Goal: Task Accomplishment & Management: Use online tool/utility

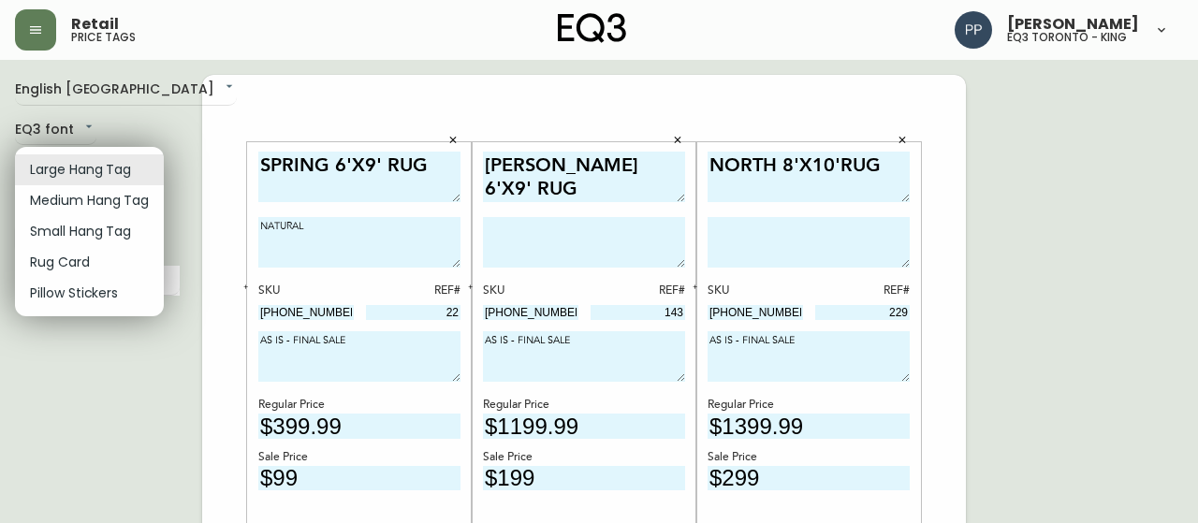
click at [114, 235] on li "Small Hang Tag" at bounding box center [89, 231] width 149 height 31
type input "small"
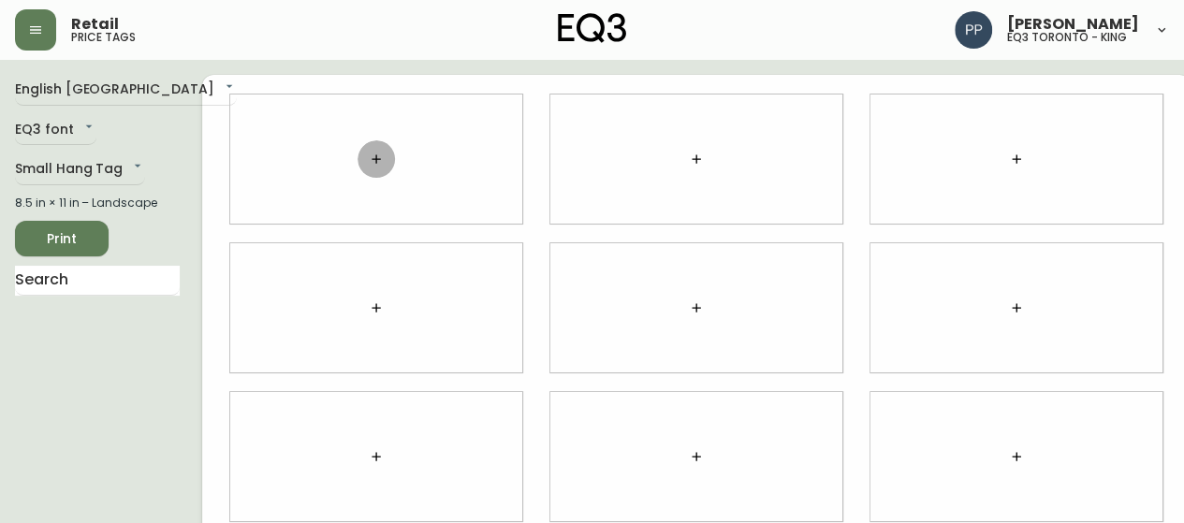
click at [358, 156] on button "button" at bounding box center [376, 158] width 37 height 37
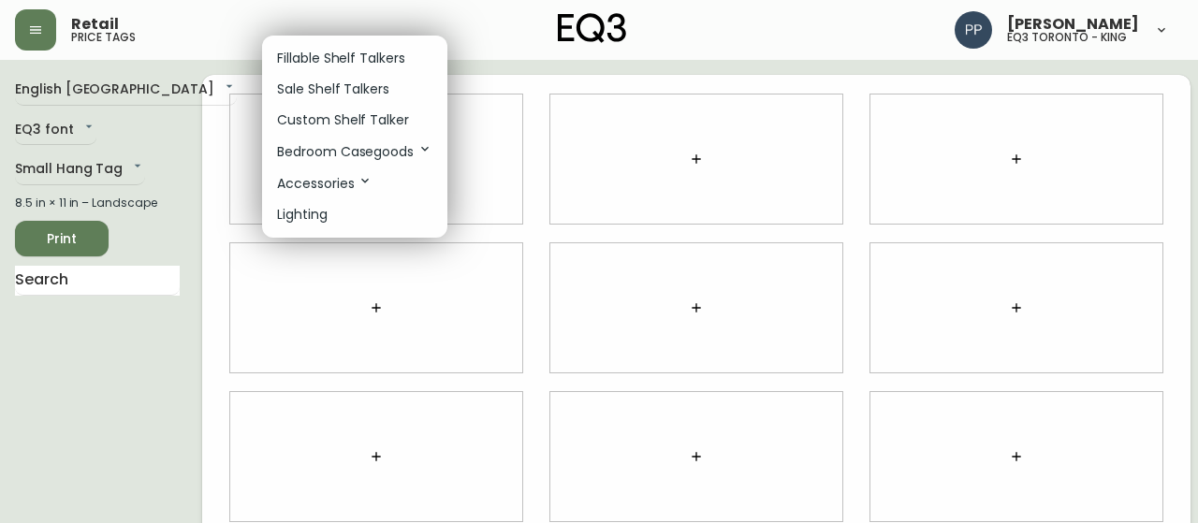
click at [357, 89] on p "Sale Shelf Talkers" at bounding box center [333, 90] width 112 height 20
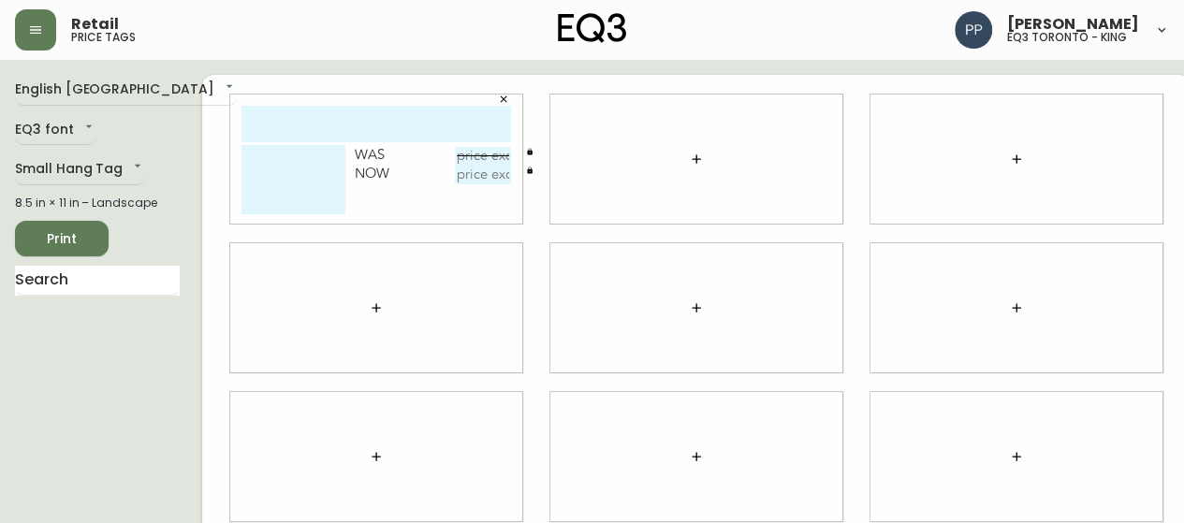
click at [459, 152] on input "text" at bounding box center [483, 156] width 56 height 19
type input "$599"
click at [263, 168] on textarea at bounding box center [293, 179] width 104 height 69
paste textarea "7020-090-4-A"
click at [243, 192] on textarea "7020-090-4-A REF#" at bounding box center [293, 179] width 104 height 69
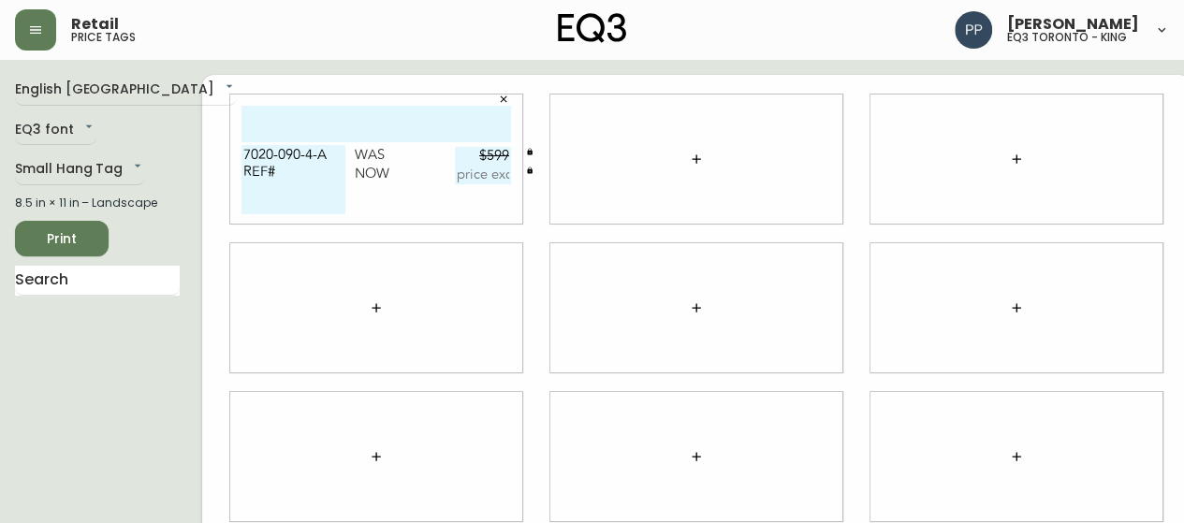
paste textarea "7020-091-4-B"
click at [241, 200] on textarea "7020-090-4-A REF# 7020-091-4-B" at bounding box center [293, 179] width 104 height 69
click at [319, 185] on textarea "7020-090-4-A REF# 7020-091-4-B" at bounding box center [293, 179] width 104 height 69
type textarea "7020-090-4-A REF# 7020-091-4-B REF# AS IS"
click at [1101, 145] on div at bounding box center [1016, 159] width 292 height 129
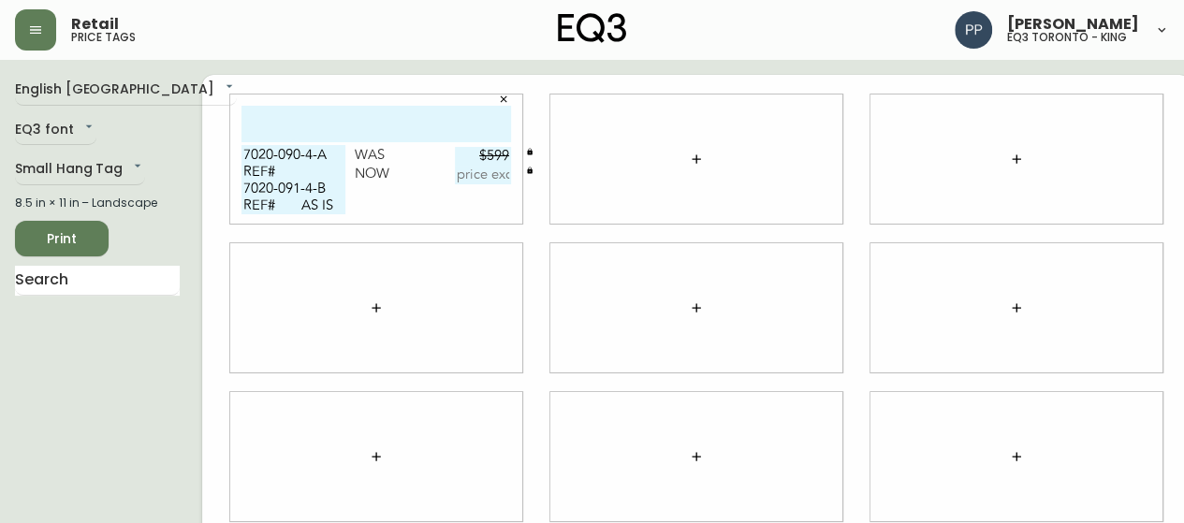
click at [463, 171] on input "text" at bounding box center [483, 175] width 56 height 19
type input "$199"
click at [415, 124] on input "text" at bounding box center [376, 124] width 270 height 37
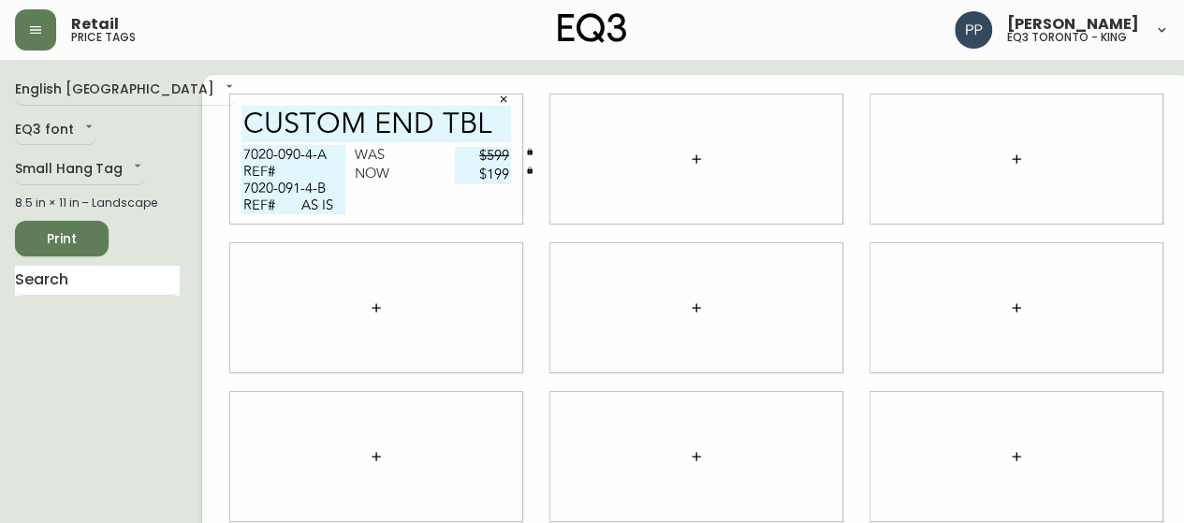
type input "CUSTOM END TBL"
drag, startPoint x: 181, startPoint y: 287, endPoint x: 249, endPoint y: 218, distance: 97.3
click at [202, 286] on div "CUSTOM END TBL 7020-090-4-A REF# 7020-091-4-B REF# AS IS Was $599 Now $199" at bounding box center [696, 457] width 988 height 764
drag, startPoint x: 314, startPoint y: 153, endPoint x: 221, endPoint y: 144, distance: 94.0
click at [230, 144] on div "CUSTOM END TBL 7020-090-4-A REF# 7020-091-4-B REF# AS IS Was $599 Now $199" at bounding box center [376, 159] width 292 height 129
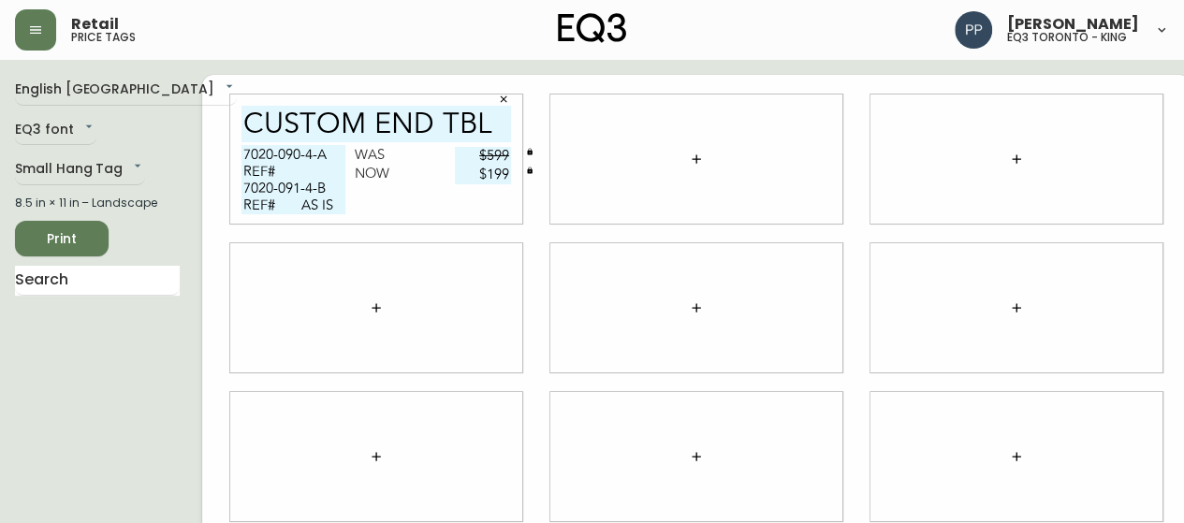
click at [202, 341] on div "CUSTOM END TBL 7020-090-4-A REF# 7020-091-4-B REF# AS IS Was $599 Now $199" at bounding box center [696, 457] width 988 height 764
drag, startPoint x: 251, startPoint y: 311, endPoint x: 262, endPoint y: 287, distance: 26.0
click at [251, 311] on div at bounding box center [376, 307] width 292 height 129
click at [275, 166] on textarea "7020-090-4-A REF# 7020-091-4-B REF# AS IS" at bounding box center [293, 179] width 104 height 69
drag, startPoint x: 268, startPoint y: 317, endPoint x: 268, endPoint y: 282, distance: 35.6
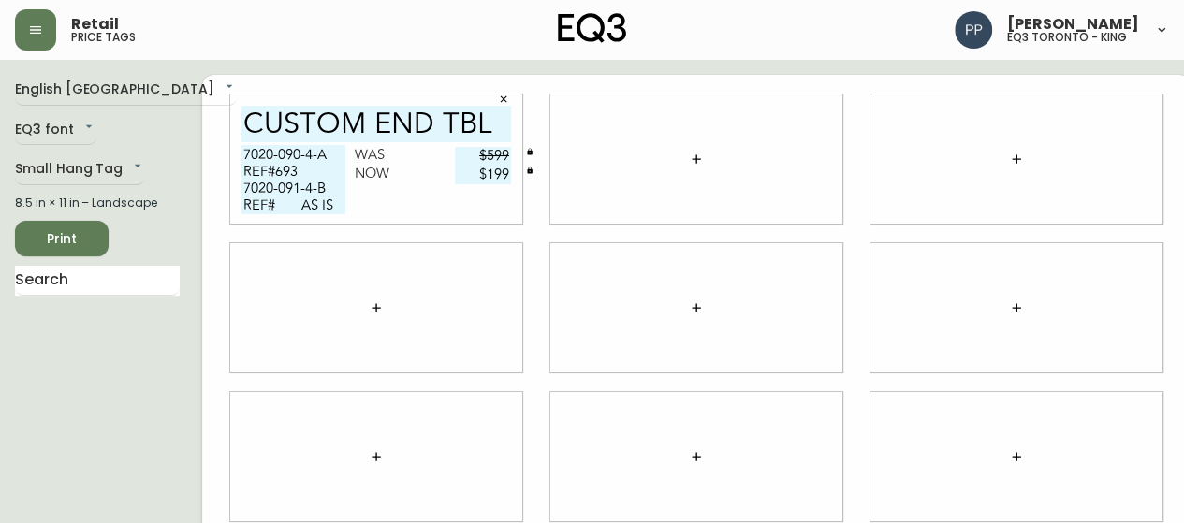
click at [268, 315] on div at bounding box center [376, 307] width 292 height 129
drag, startPoint x: 310, startPoint y: 189, endPoint x: 225, endPoint y: 188, distance: 85.2
click at [241, 188] on textarea "7020-090-4-A REF#693 7020-091-4-B REF# AS IS" at bounding box center [293, 179] width 104 height 69
click at [267, 293] on div at bounding box center [376, 307] width 292 height 129
click at [260, 203] on textarea "7020-090-4-A REF#693 7020-091-4-B REF# AS IS" at bounding box center [293, 179] width 104 height 69
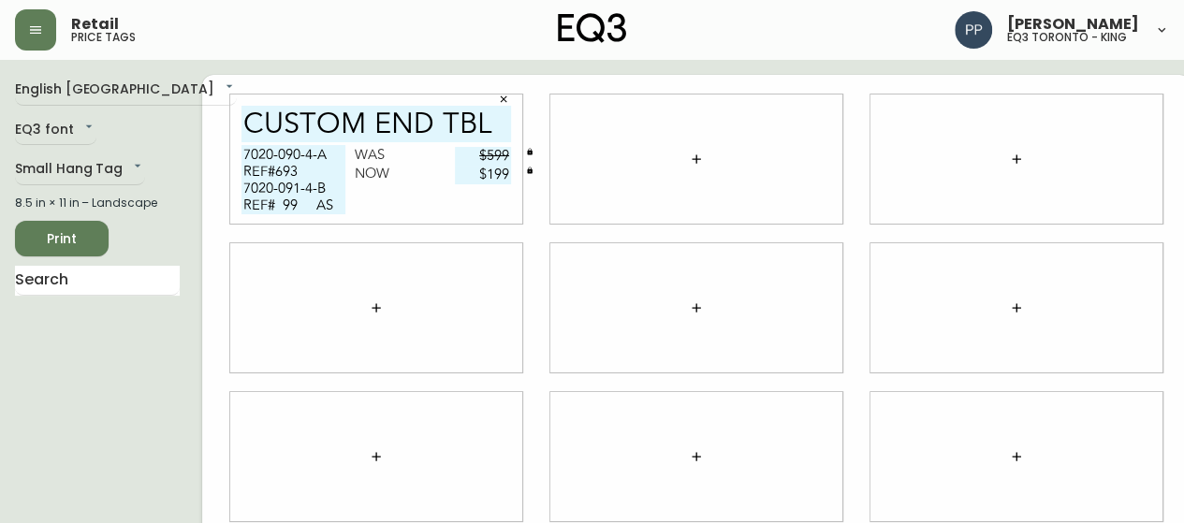
click at [261, 201] on textarea "7020-090-4-A REF#693 7020-091-4-B REF# 99 AS IS" at bounding box center [293, 179] width 104 height 69
click at [290, 203] on textarea "7020-090-4-A REF#693 7020-091-4-B REF#99 AS IS" at bounding box center [293, 179] width 104 height 69
type textarea "7020-090-4-A REF#693 7020-091-4-B REF#99 AS IS"
click at [260, 314] on div at bounding box center [376, 307] width 292 height 129
click at [89, 278] on input "text" at bounding box center [97, 281] width 165 height 30
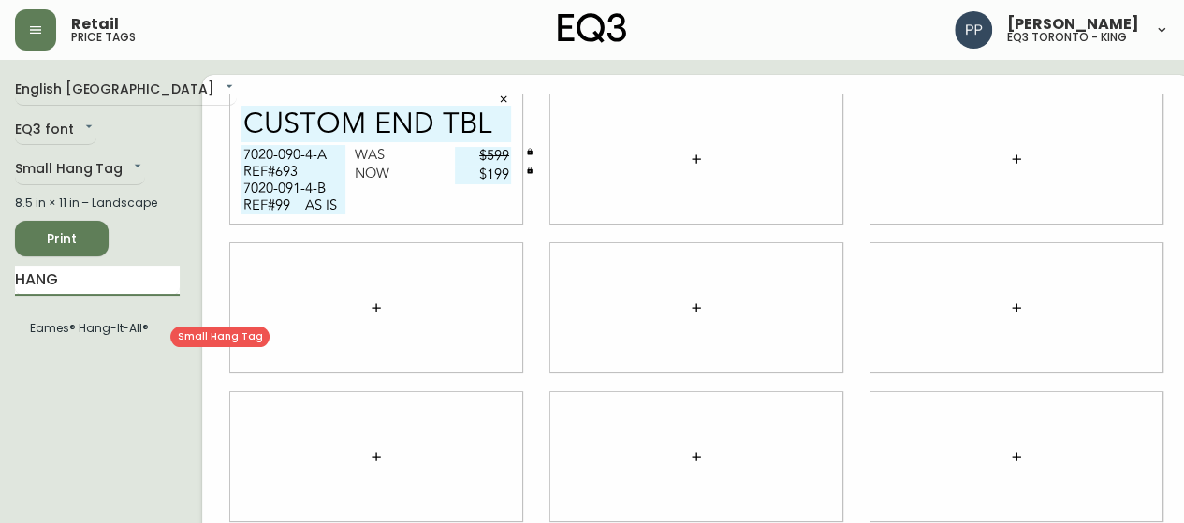
type input "HANG"
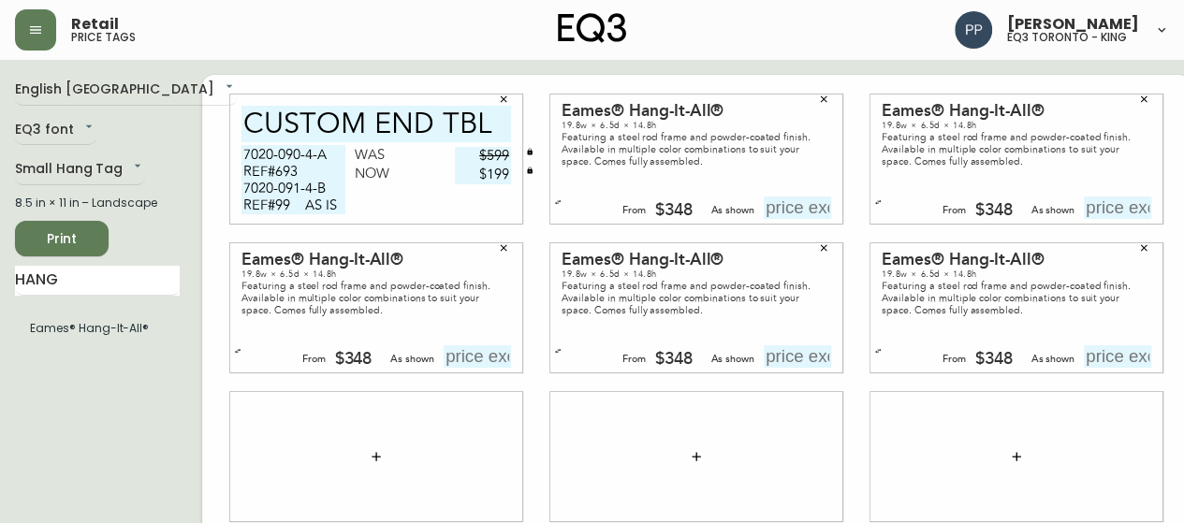
click at [767, 213] on input "text" at bounding box center [797, 208] width 67 height 22
type input "$415"
click at [1105, 205] on input "text" at bounding box center [1117, 208] width 67 height 22
type input "$415"
click at [444, 357] on input "text" at bounding box center [477, 356] width 67 height 22
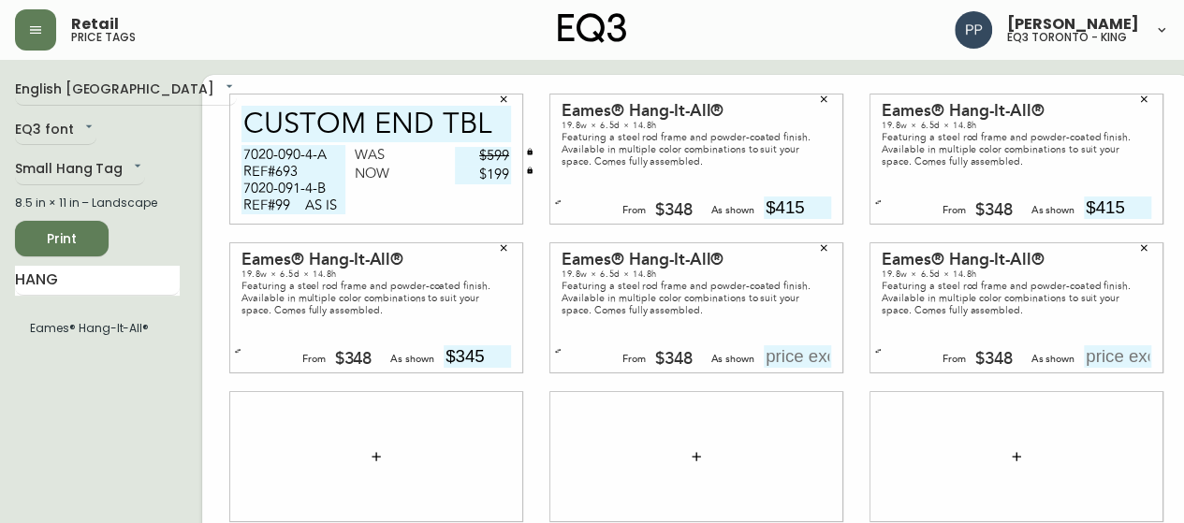
type input "$345"
click at [764, 355] on input "text" at bounding box center [797, 356] width 67 height 22
type input "$415"
click at [1084, 354] on input "text" at bounding box center [1117, 356] width 67 height 22
type input "$345"
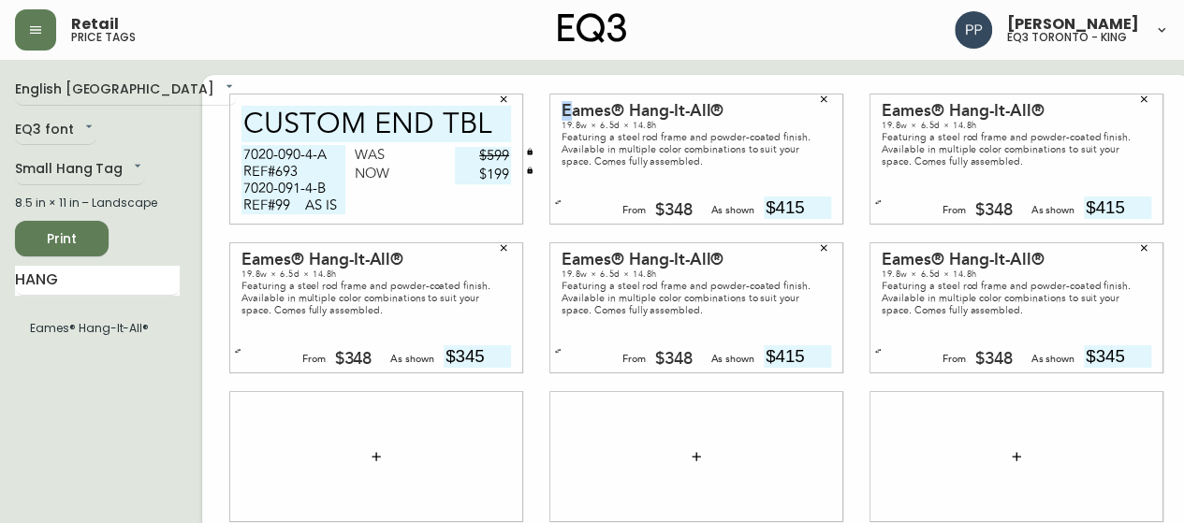
click at [550, 111] on div "Eames® Hang-It-All® 19.8w × 6.5d × 14.8h Featuring a steel rod frame and powder…" at bounding box center [696, 159] width 292 height 129
click at [562, 104] on div "Eames® Hang-It-All®" at bounding box center [697, 111] width 270 height 17
drag, startPoint x: 539, startPoint y: 108, endPoint x: 766, endPoint y: 105, distance: 226.5
click at [766, 105] on div "Eames® Hang-It-All® 19.8w × 6.5d × 14.8h Featuring a steel rod frame and powder…" at bounding box center [696, 159] width 292 height 129
copy div "Eames® Hang-It-All®"
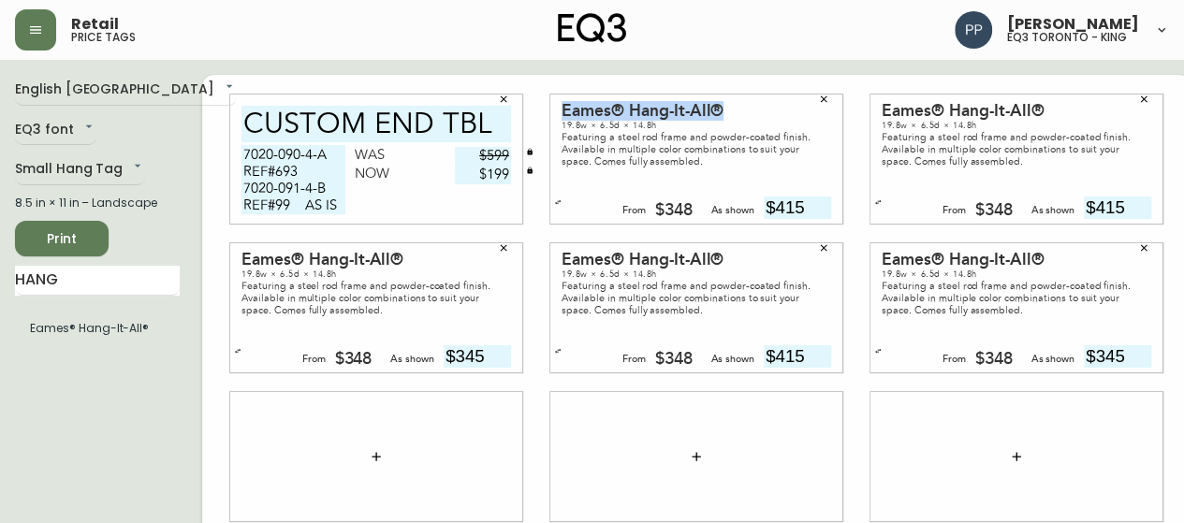
click at [369, 458] on icon "button" at bounding box center [376, 456] width 15 height 15
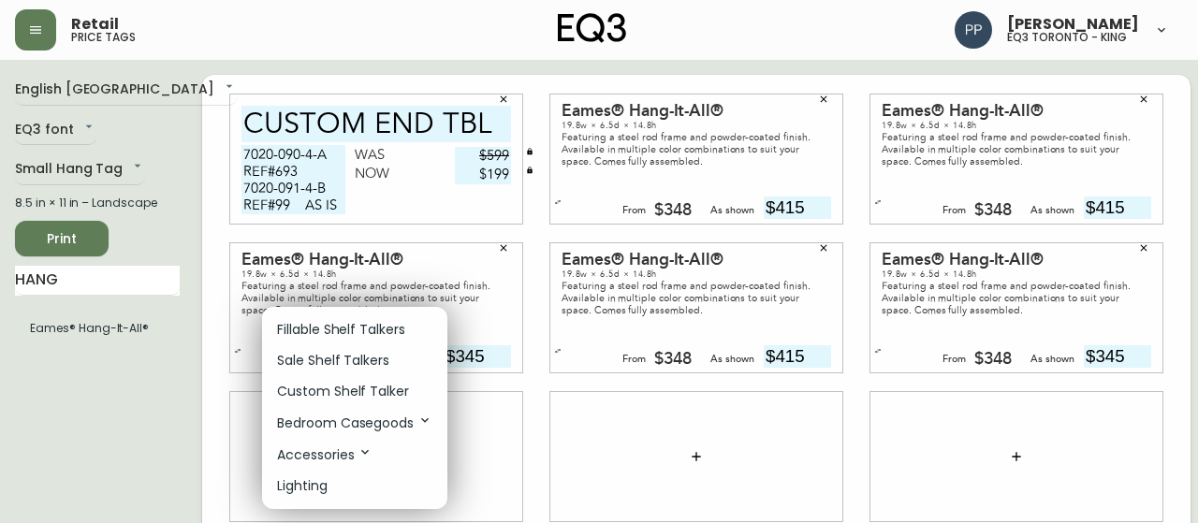
click at [799, 95] on div at bounding box center [599, 261] width 1198 height 523
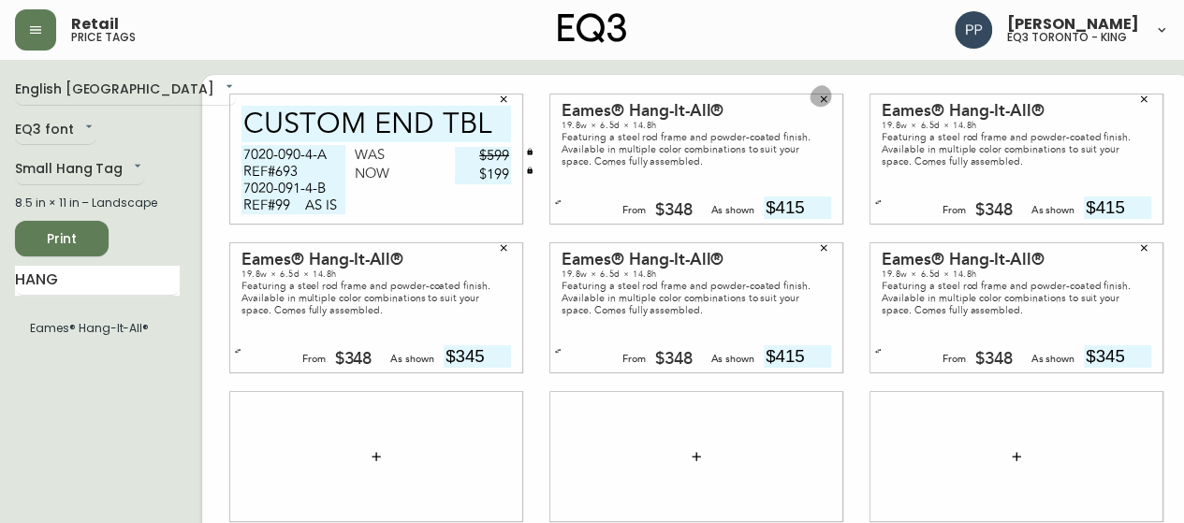
click at [821, 98] on icon "button" at bounding box center [824, 99] width 7 height 7
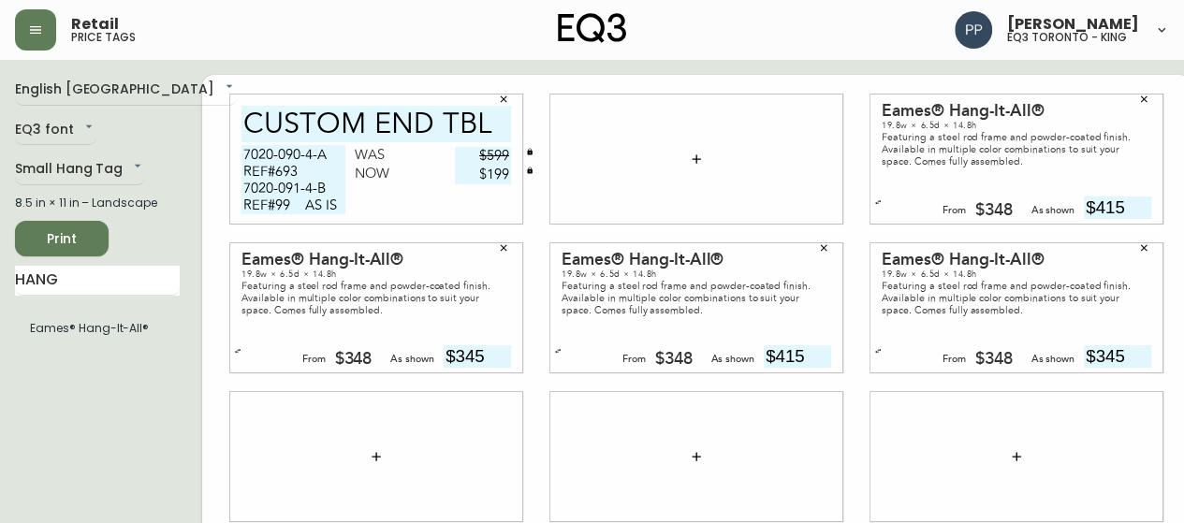
click at [689, 155] on icon "button" at bounding box center [696, 159] width 15 height 15
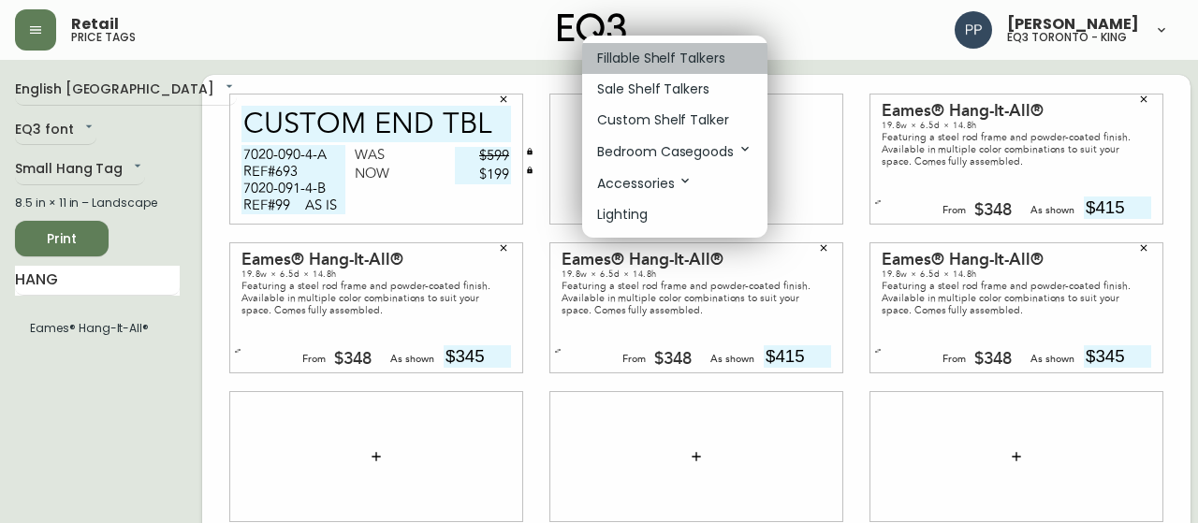
click at [670, 59] on p "Fillable Shelf Talkers" at bounding box center [661, 59] width 128 height 20
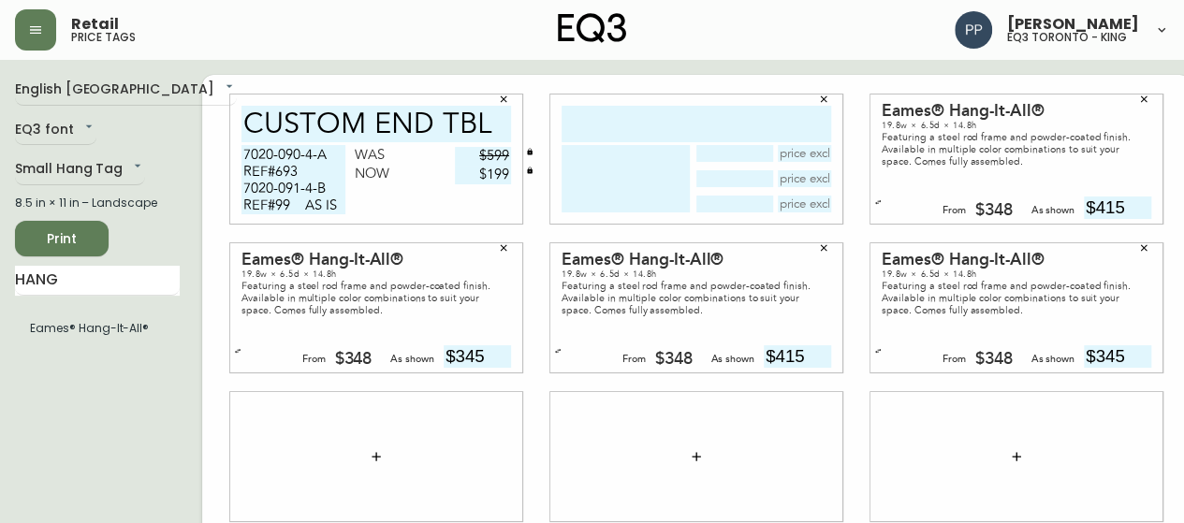
drag, startPoint x: 664, startPoint y: 93, endPoint x: 655, endPoint y: 119, distance: 27.8
click at [655, 119] on input "text" at bounding box center [697, 124] width 270 height 37
paste input "Eames® Hang-It-All®"
type input "Eames® Hang-It-All®"
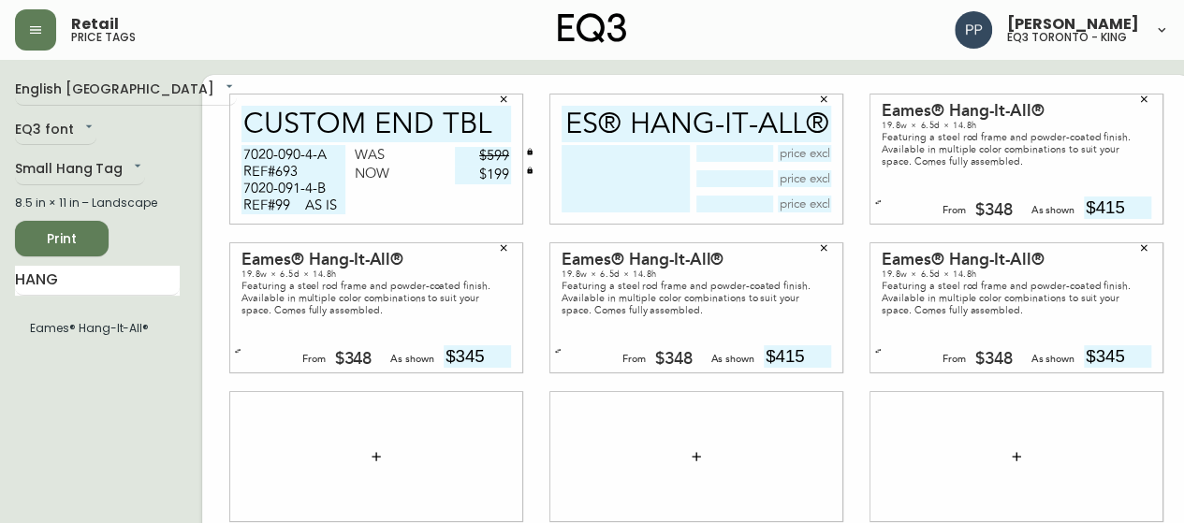
scroll to position [0, 0]
click at [951, 124] on div "19.8w × 6.5d × 14.8h" at bounding box center [1017, 125] width 270 height 11
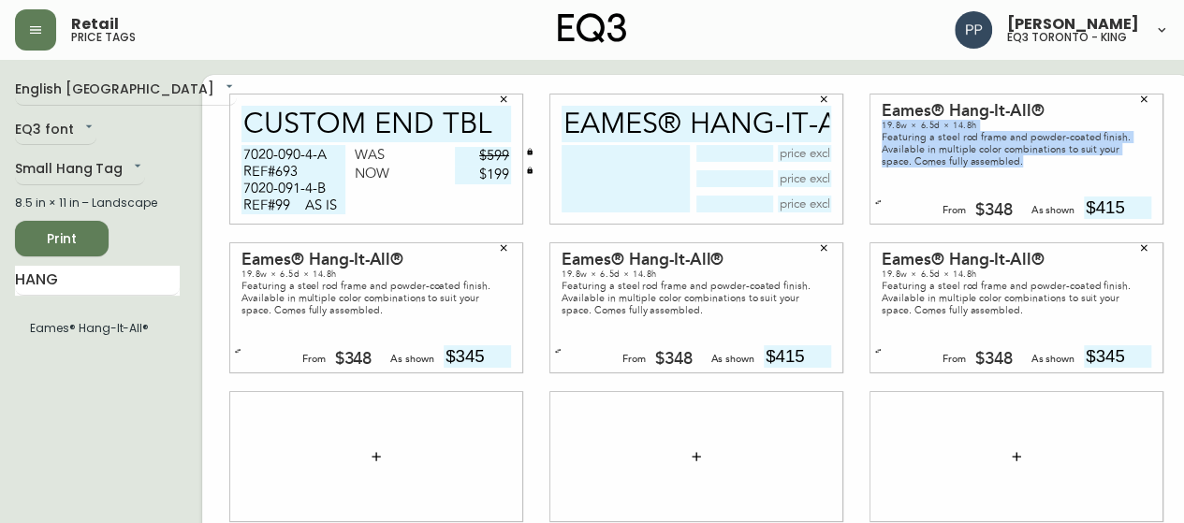
drag, startPoint x: 858, startPoint y: 127, endPoint x: 1126, endPoint y: 160, distance: 269.7
click at [1126, 160] on div "Eames® Hang-It-All® 19.8w × 6.5d × 14.8h Featuring a steel rod frame and powder…" at bounding box center [1016, 159] width 292 height 129
copy div "19.8w × 6.5d × 14.8h Featuring a steel rod frame and powder-coated finish. Avai…"
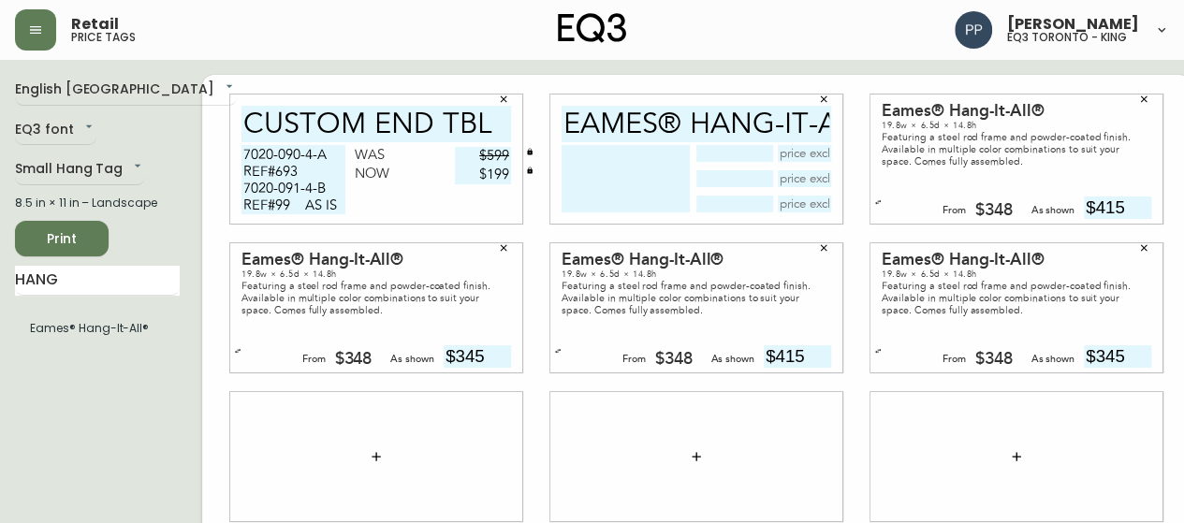
click at [593, 162] on textarea at bounding box center [626, 178] width 128 height 67
paste textarea "19.8w × 6.5d × 14.8h Featuring a steel rod frame and powder-coated f"
type textarea "19.8w × 6.5d × 14.8h"
click at [778, 199] on input "text" at bounding box center [805, 204] width 54 height 17
type input "$415"
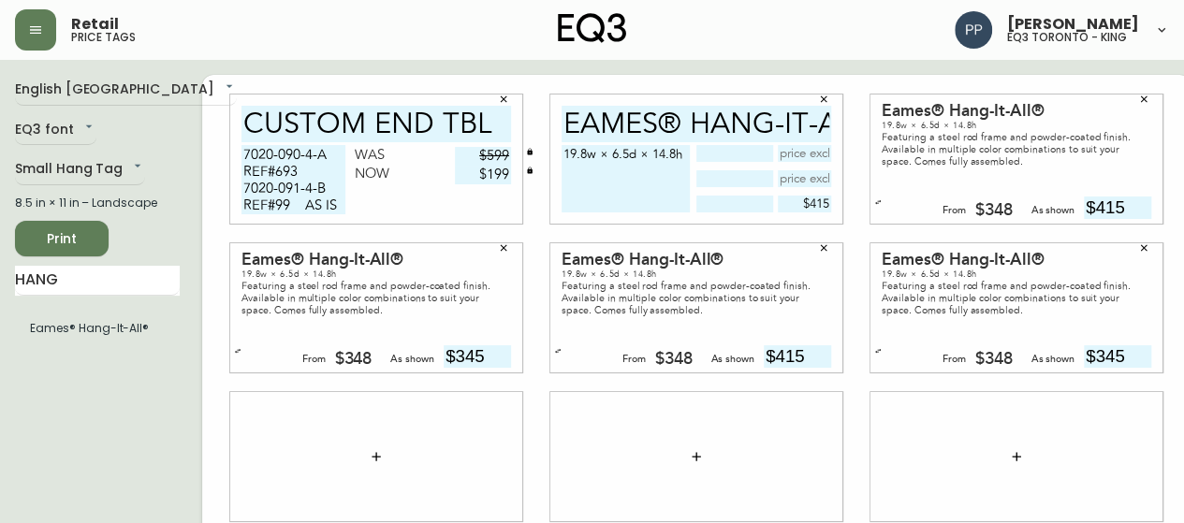
click at [668, 119] on input "Eames® Hang-It-All®" at bounding box center [697, 124] width 270 height 37
drag, startPoint x: 662, startPoint y: 123, endPoint x: 532, endPoint y: 135, distance: 130.7
click at [550, 135] on div "Eames®Hang-It-All® 19.8w × 6.5d × 14.8h $415" at bounding box center [696, 159] width 292 height 129
type input "Eames®Hang-It-All®"
drag, startPoint x: 918, startPoint y: 110, endPoint x: 857, endPoint y: 117, distance: 61.3
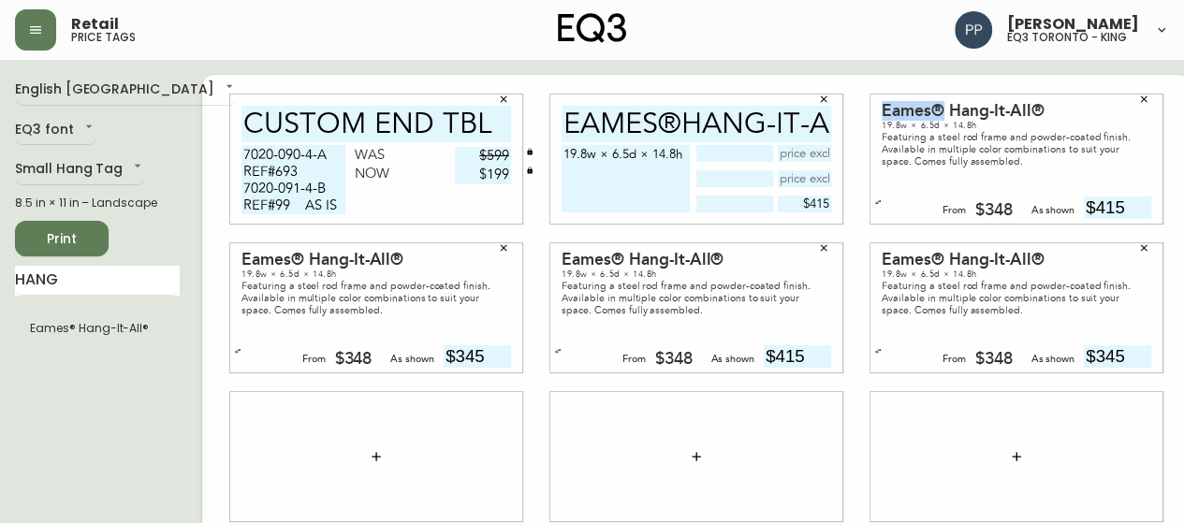
click at [870, 117] on div "Eames® Hang-It-All® 19.8w × 6.5d × 14.8h Featuring a steel rod frame and powder…" at bounding box center [1016, 159] width 292 height 129
copy div "Eames®"
click at [562, 153] on textarea "19.8w × 6.5d × 14.8h" at bounding box center [626, 178] width 128 height 67
click at [562, 150] on textarea "19.8w × 6.5d × 14.8h" at bounding box center [626, 178] width 128 height 67
paste textarea "Eames®"
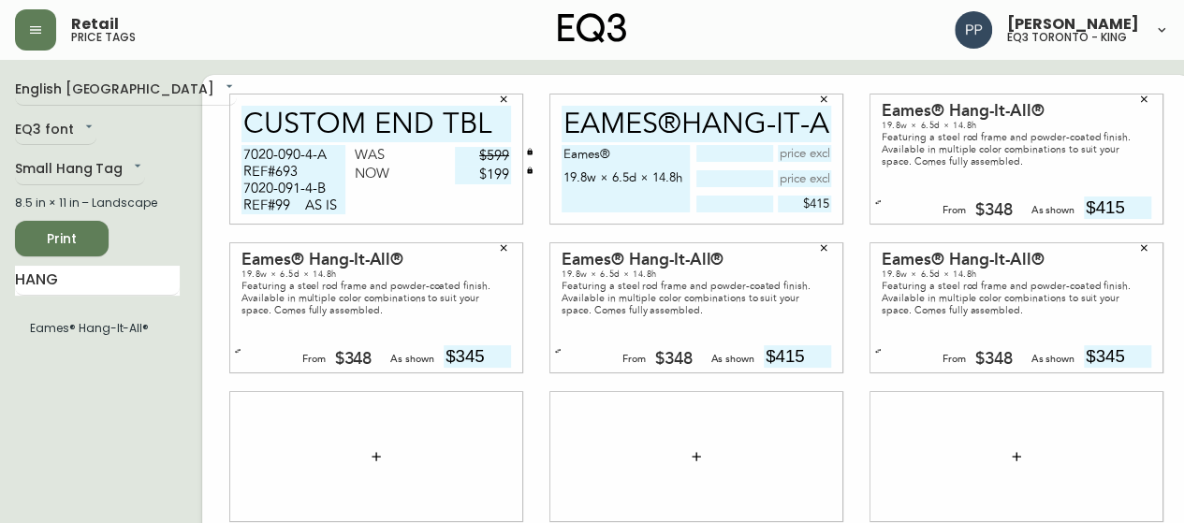
type textarea "Eames® 19.8w × 6.5d × 14.8h"
click at [659, 126] on input "Eames®Hang-It-All®" at bounding box center [697, 124] width 270 height 37
type input "Hang-It-All®"
click at [1138, 98] on icon "button" at bounding box center [1143, 99] width 11 height 11
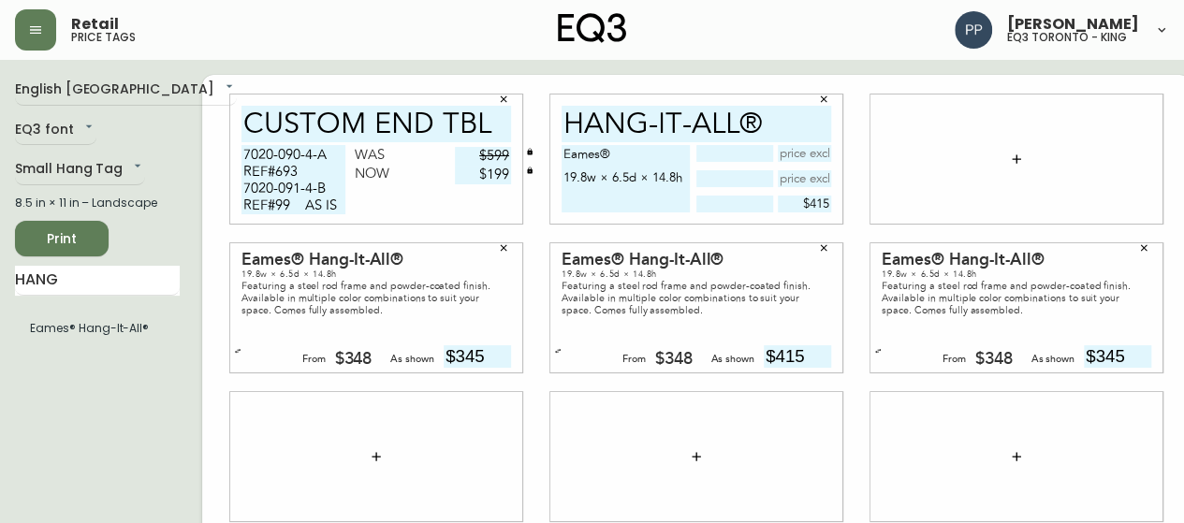
click at [1012, 154] on icon "button" at bounding box center [1016, 158] width 8 height 8
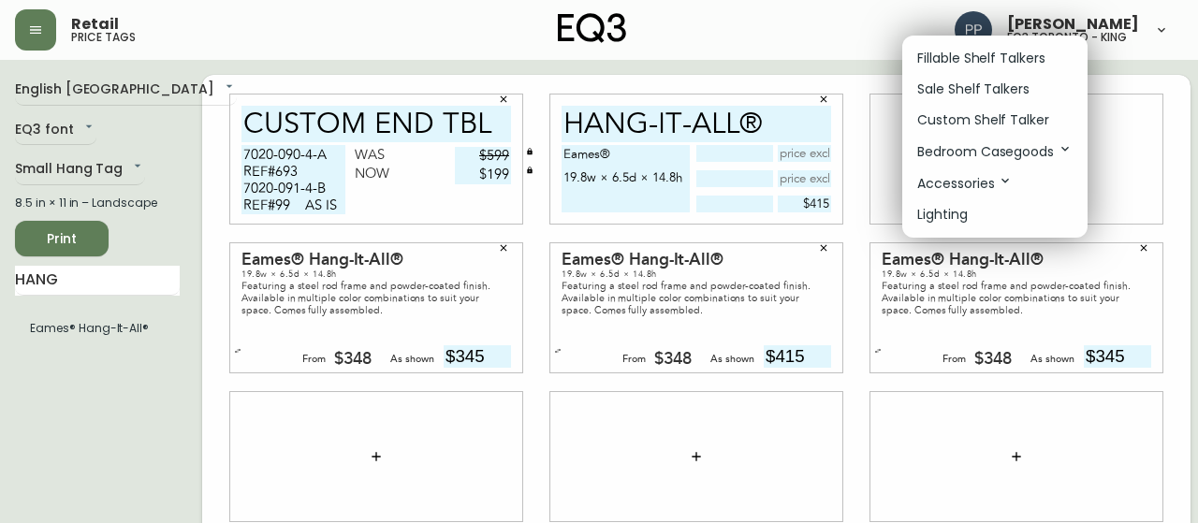
click at [1002, 66] on p "Fillable Shelf Talkers" at bounding box center [981, 59] width 128 height 20
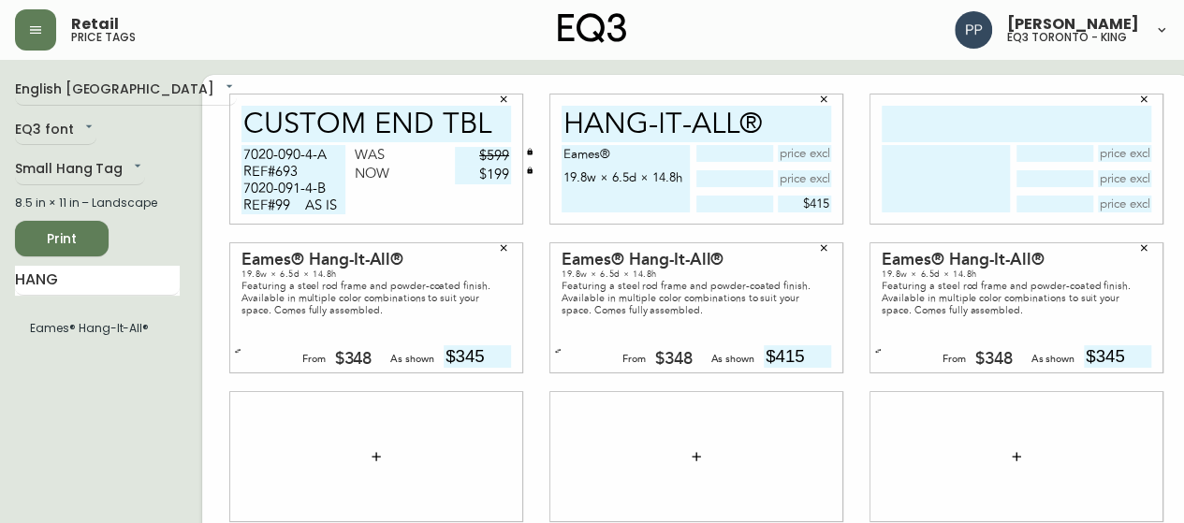
drag, startPoint x: 763, startPoint y: 123, endPoint x: 511, endPoint y: 123, distance: 251.8
click at [511, 123] on div "CUSTOM END TBL 7020-090-4-A REF#693 7020-091-4-B REF#99 AS IS Was $599 Now $199…" at bounding box center [696, 457] width 988 height 764
click at [902, 117] on input "text" at bounding box center [1017, 124] width 270 height 37
paste input "Hang-It-All®"
type input "Hang-It-All®"
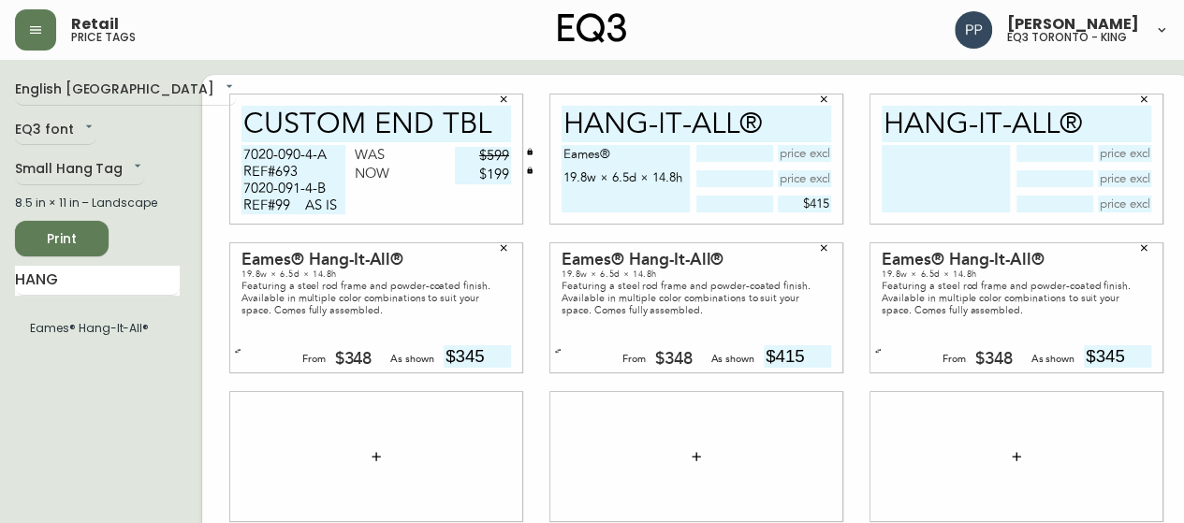
drag, startPoint x: 542, startPoint y: 154, endPoint x: 664, endPoint y: 180, distance: 124.3
click at [664, 180] on textarea "Eames® 19.8w × 6.5d × 14.8h" at bounding box center [626, 178] width 128 height 67
click at [882, 157] on textarea at bounding box center [946, 178] width 128 height 67
paste textarea "Eames® 19.8w × 6.5d × 14.8h"
type textarea "Eames® 19.8w × 6.5d × 14.8h"
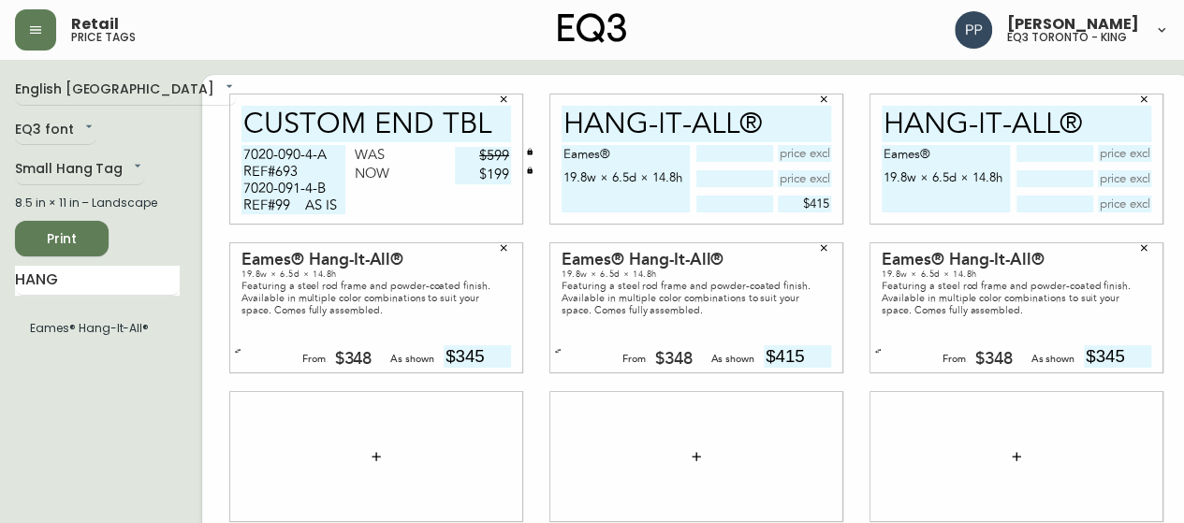
click at [1106, 205] on input "text" at bounding box center [1125, 204] width 54 height 17
type input "$415"
click at [498, 246] on icon "button" at bounding box center [503, 247] width 11 height 11
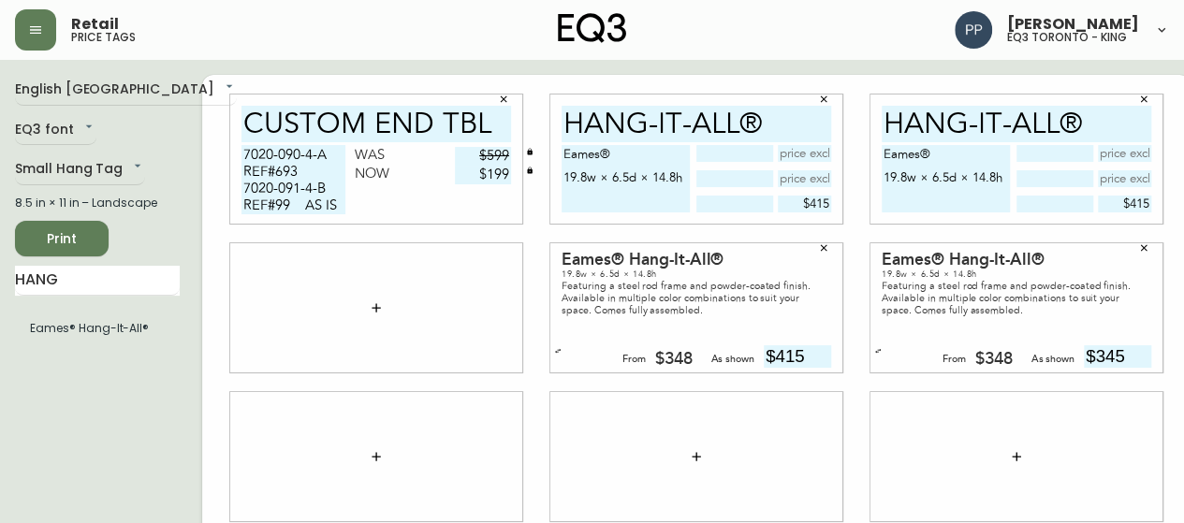
click at [372, 310] on icon "button" at bounding box center [376, 307] width 8 height 8
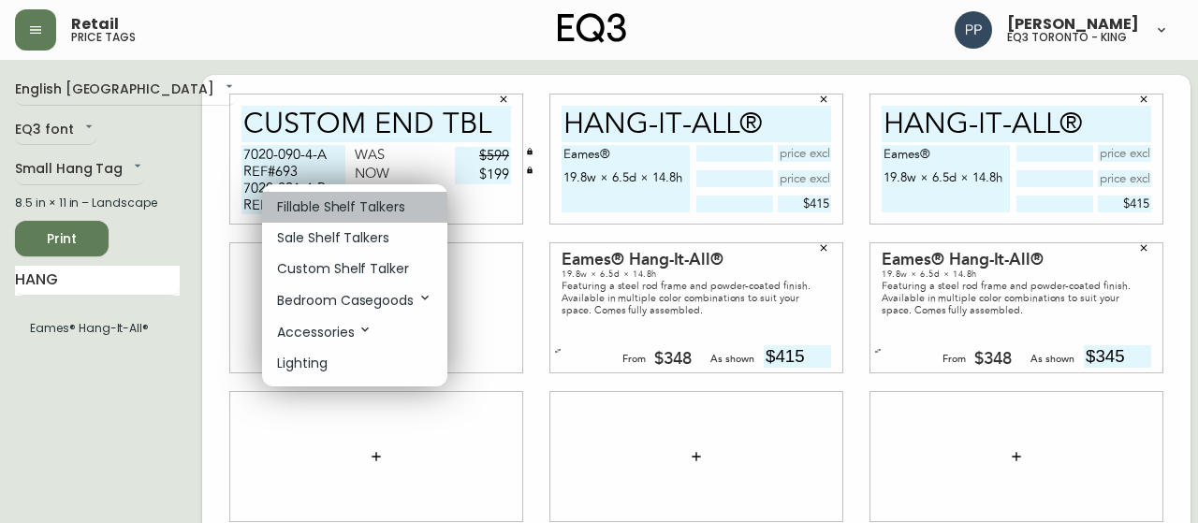
click at [369, 207] on p "Fillable Shelf Talkers" at bounding box center [341, 207] width 128 height 20
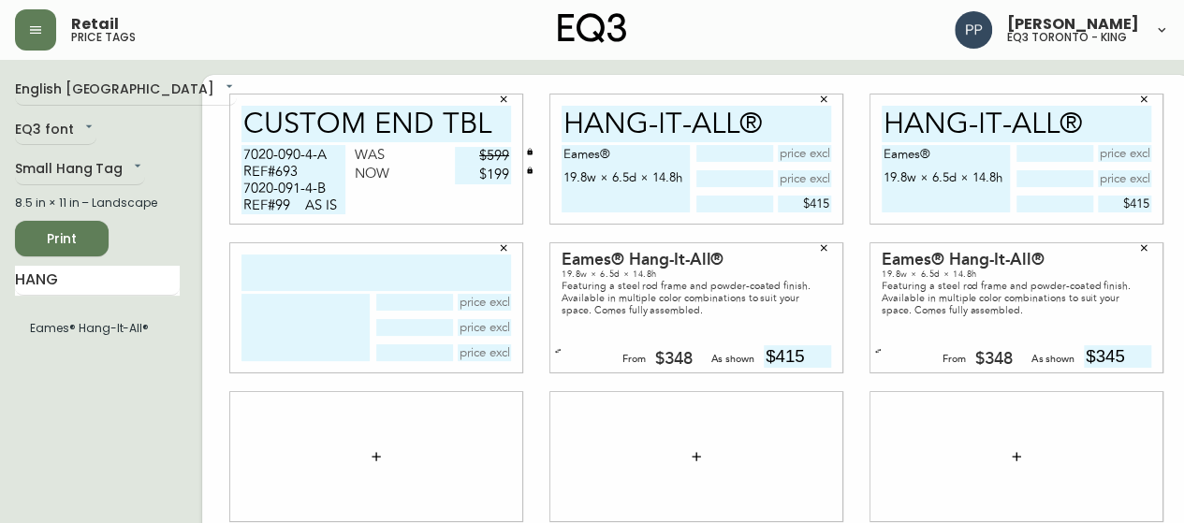
drag, startPoint x: 789, startPoint y: 125, endPoint x: 608, endPoint y: 121, distance: 180.7
click at [592, 118] on input "Hang-It-All®" at bounding box center [697, 124] width 270 height 37
click at [760, 135] on input "Hang-It-All®" at bounding box center [697, 124] width 270 height 37
drag, startPoint x: 755, startPoint y: 124, endPoint x: 533, endPoint y: 124, distance: 221.8
click at [550, 124] on div "Hang-It-All® Eames® 19.8w × 6.5d × 14.8h $415" at bounding box center [696, 159] width 292 height 129
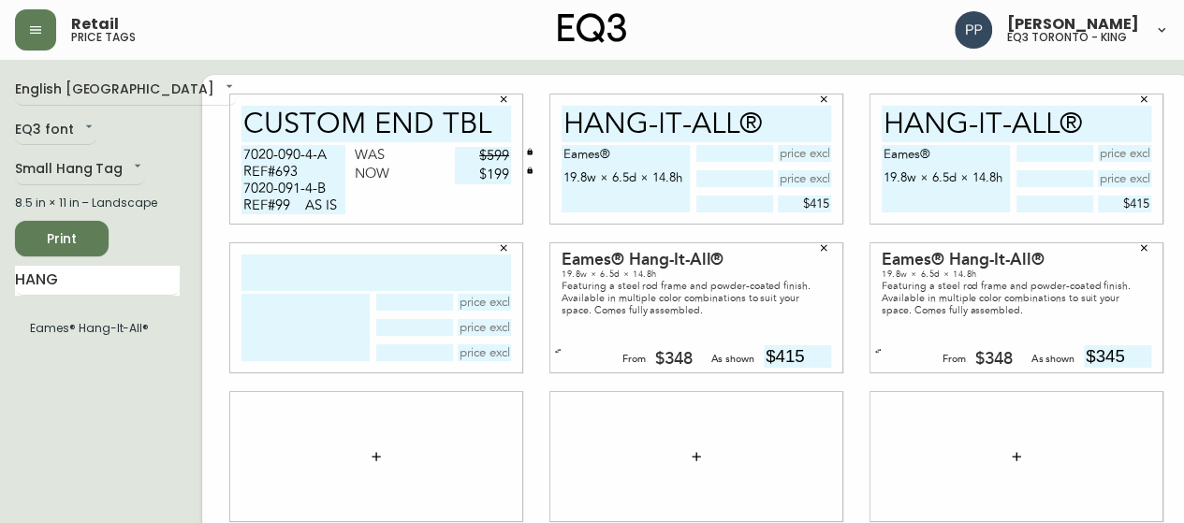
click at [350, 277] on input "text" at bounding box center [376, 273] width 270 height 37
paste input "Hang-It-All®"
type input "Hang-It-All®"
drag, startPoint x: 541, startPoint y: 153, endPoint x: 663, endPoint y: 181, distance: 124.9
click at [663, 181] on textarea "Eames® 19.8w × 6.5d × 14.8h" at bounding box center [626, 178] width 128 height 67
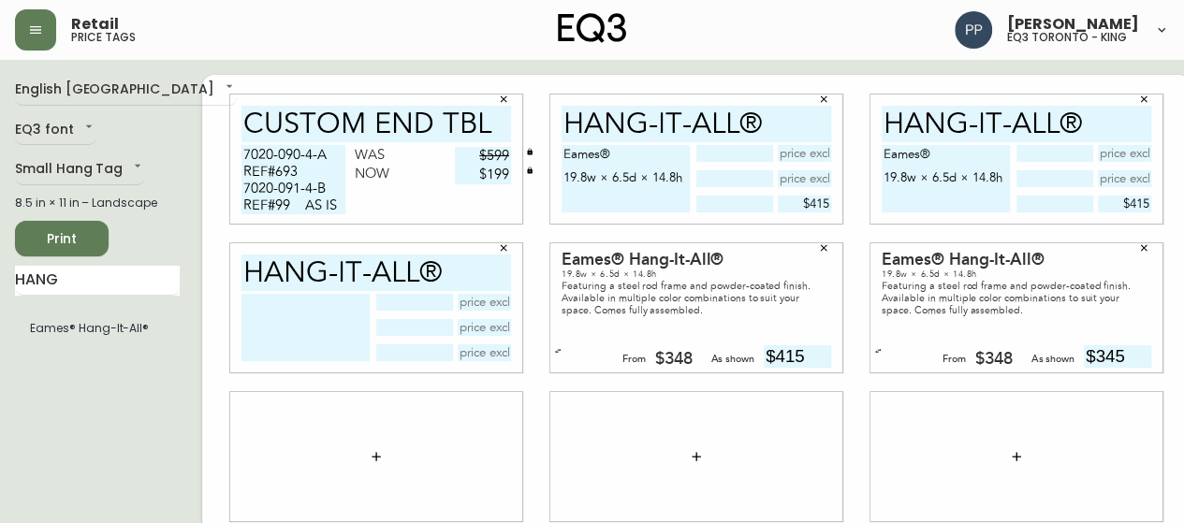
click at [278, 321] on textarea at bounding box center [305, 327] width 128 height 67
paste textarea "Eames® 19.8w × 6.5d × 14.8h"
type textarea "Eames® 19.8w × 6.5d × 14.8h"
click at [472, 355] on input "text" at bounding box center [485, 352] width 54 height 17
type input "$345"
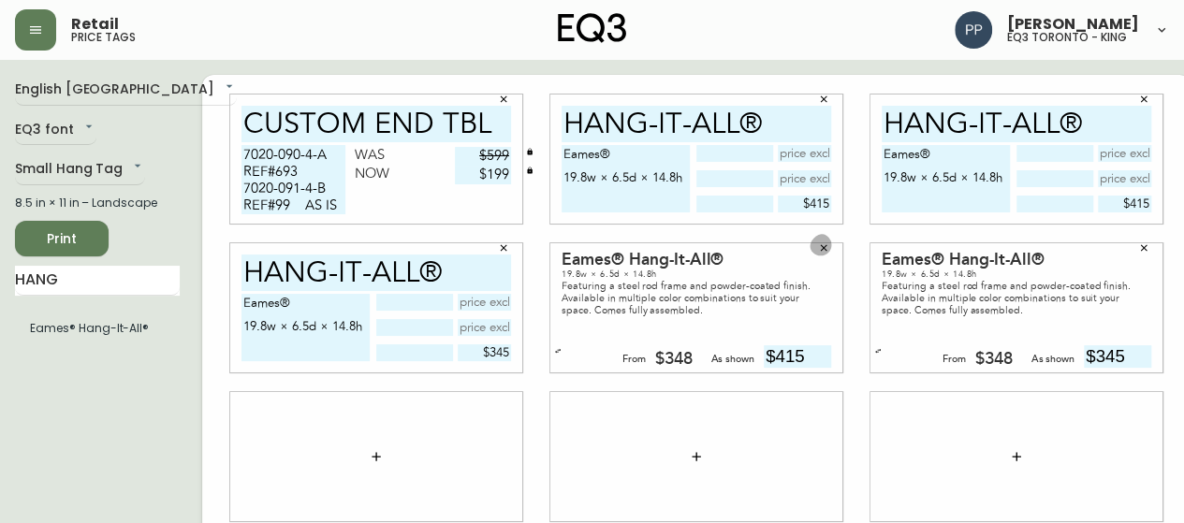
click at [818, 246] on icon "button" at bounding box center [823, 247] width 11 height 11
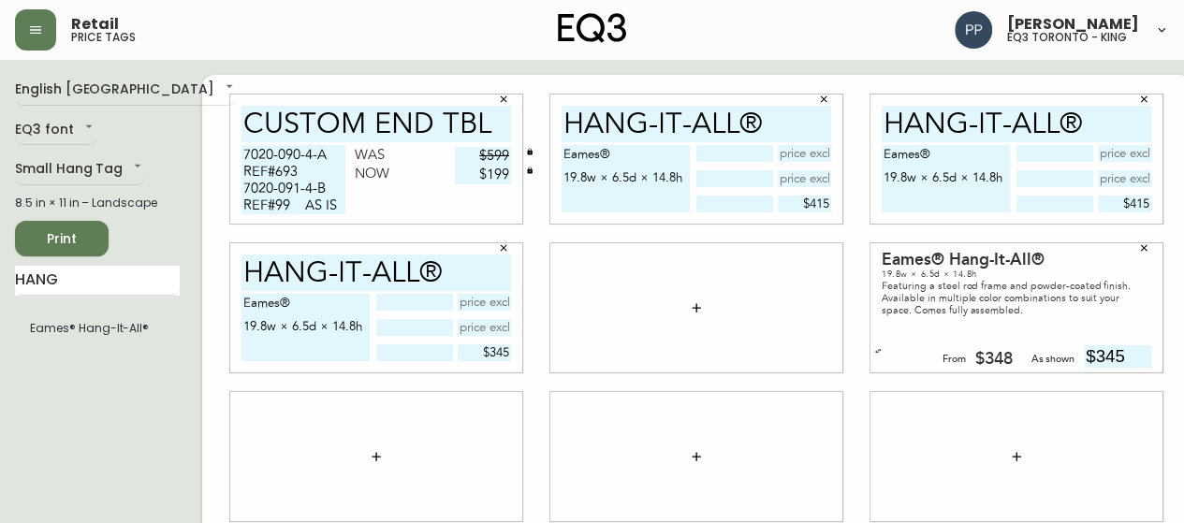
click at [692, 308] on icon "button" at bounding box center [696, 307] width 8 height 8
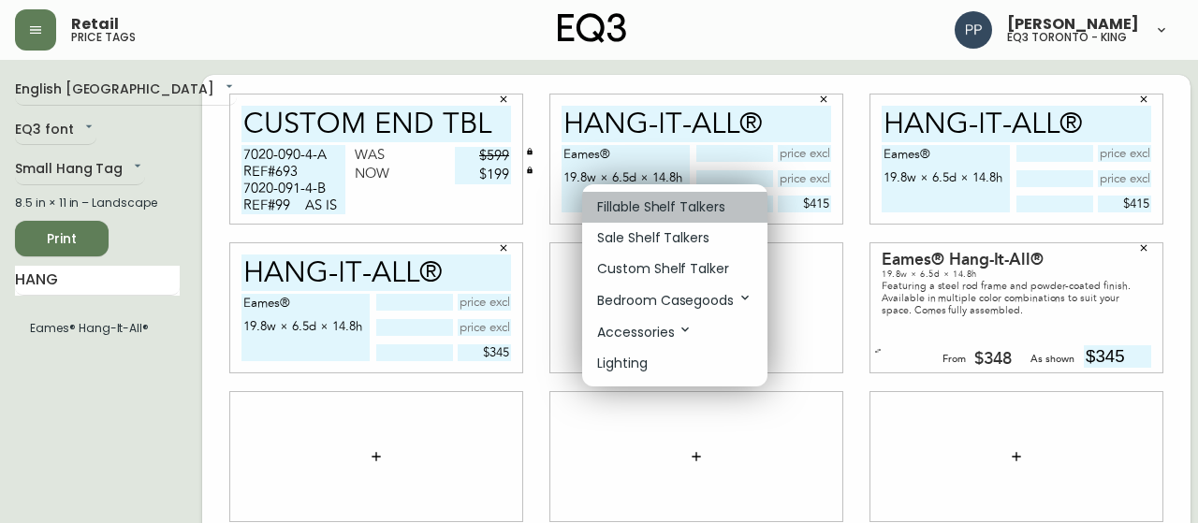
click at [696, 218] on li "Fillable Shelf Talkers" at bounding box center [674, 207] width 185 height 31
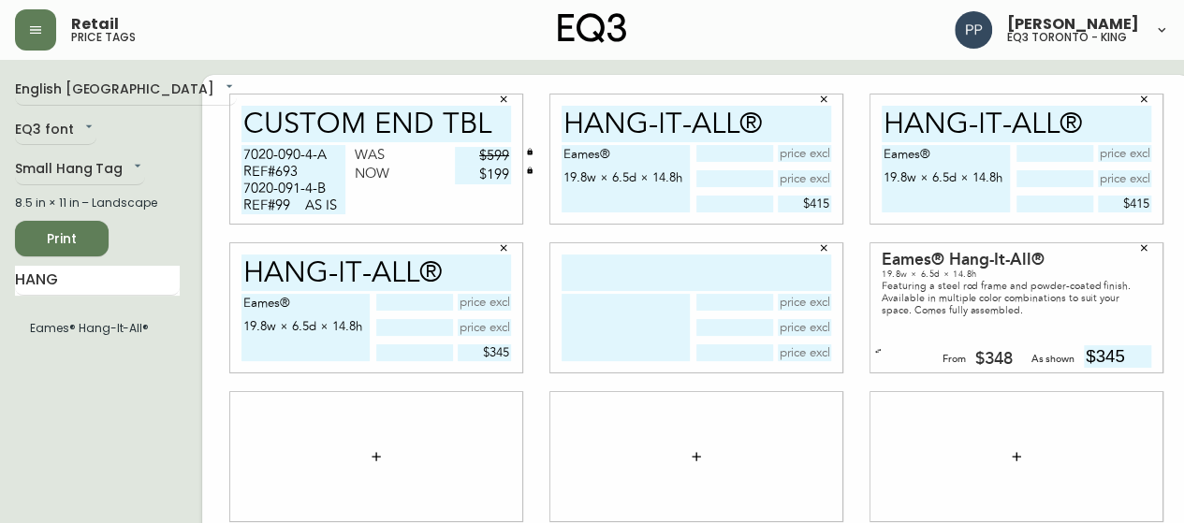
drag, startPoint x: 747, startPoint y: 123, endPoint x: 527, endPoint y: 130, distance: 220.1
click at [536, 130] on div "Hang-It-All® Eames® 19.8w × 6.5d × 14.8h $415" at bounding box center [696, 159] width 320 height 149
click at [588, 257] on input "text" at bounding box center [697, 273] width 270 height 37
paste input "Hang-It-All®"
type input "Hang-It-All®"
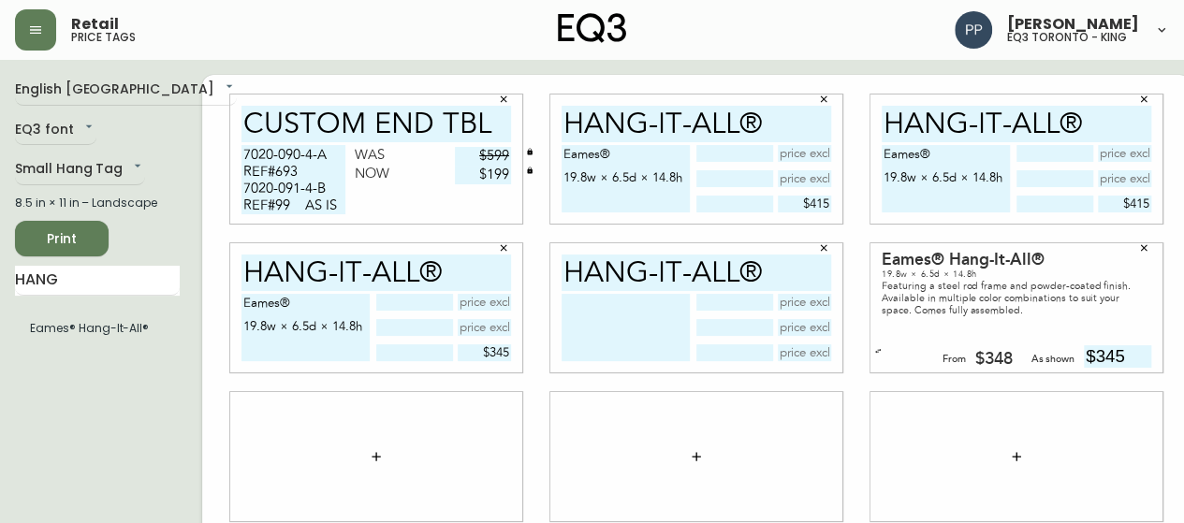
drag, startPoint x: 542, startPoint y: 153, endPoint x: 671, endPoint y: 183, distance: 132.6
click at [671, 183] on div "Eames® 19.8w × 6.5d × 14.8h $415" at bounding box center [697, 178] width 270 height 67
click at [600, 318] on textarea at bounding box center [626, 327] width 128 height 67
paste textarea "Eames® 19.8w × 6.5d × 14.8h"
type textarea "Eames® 19.8w × 6.5d × 14.8h"
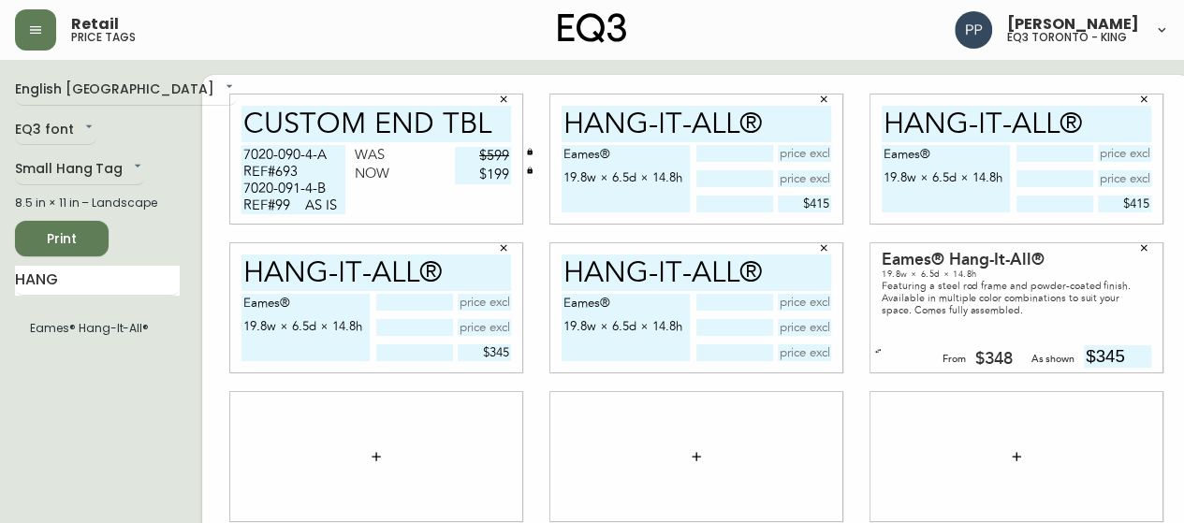
click at [778, 355] on input "text" at bounding box center [805, 352] width 54 height 17
type input "$415"
click at [1138, 242] on icon "button" at bounding box center [1143, 247] width 11 height 11
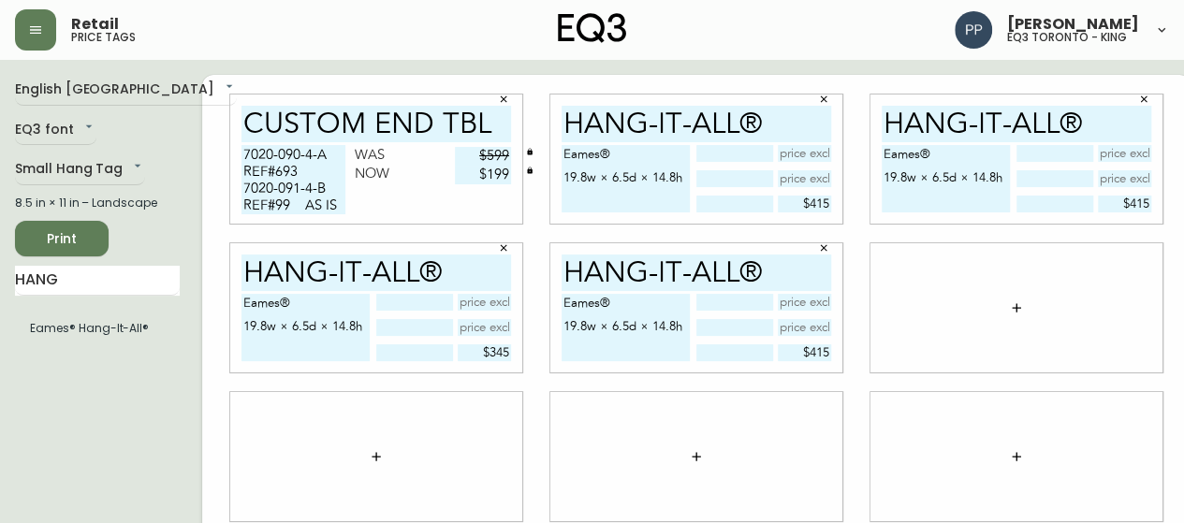
click at [1000, 319] on button "button" at bounding box center [1016, 307] width 37 height 37
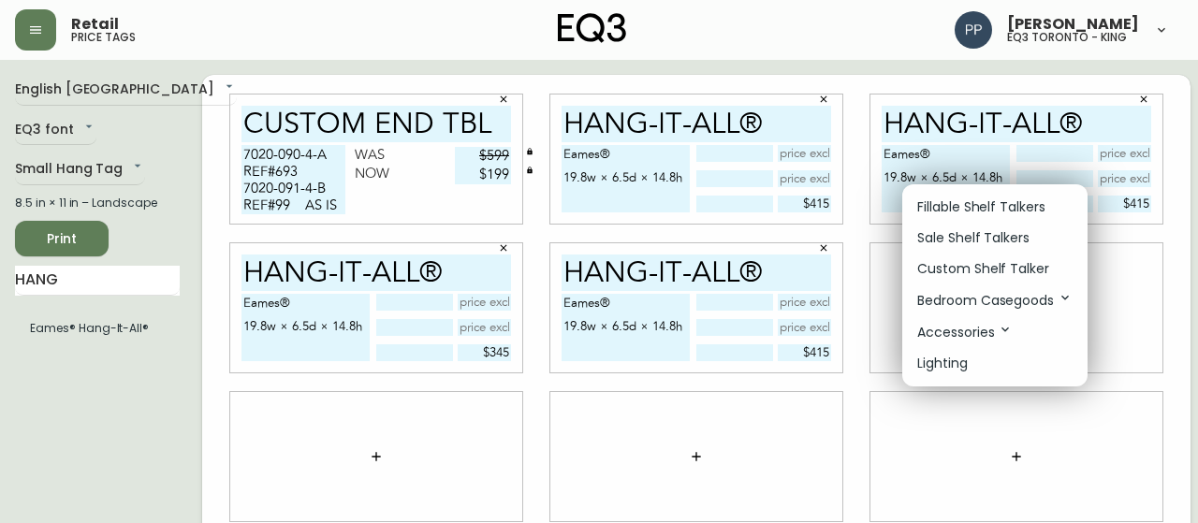
click at [1018, 203] on p "Fillable Shelf Talkers" at bounding box center [981, 207] width 128 height 20
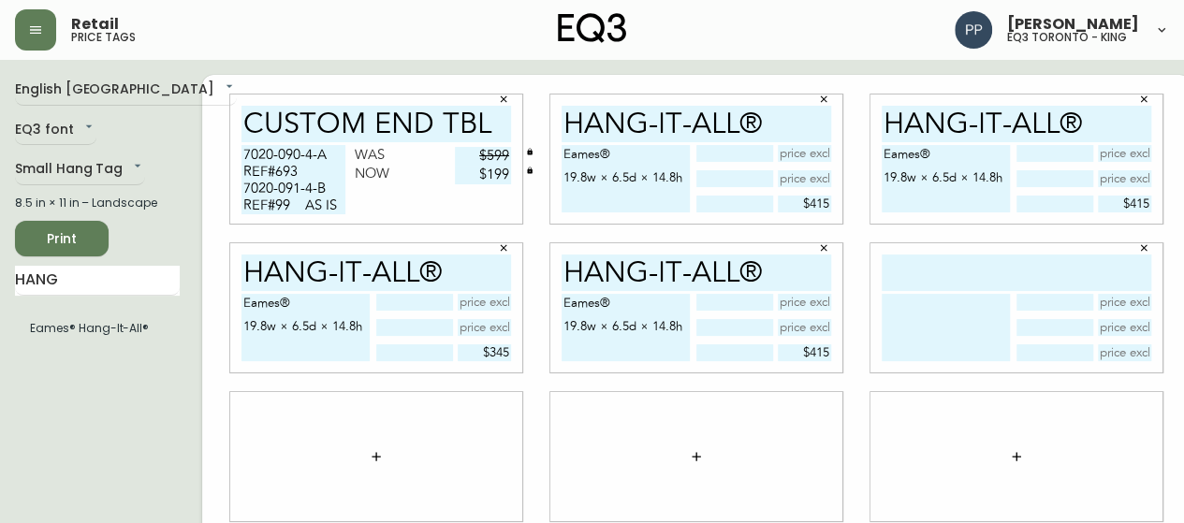
drag, startPoint x: 1071, startPoint y: 127, endPoint x: 846, endPoint y: 126, distance: 224.6
click at [856, 126] on div "Hang-It-All® Eames® 19.8w × 6.5d × 14.8h $415" at bounding box center [1016, 159] width 320 height 149
click at [926, 269] on input "text" at bounding box center [1017, 273] width 270 height 37
paste input "Hang-It-All®"
click at [919, 270] on input "Hang-It-All®" at bounding box center [1017, 273] width 270 height 37
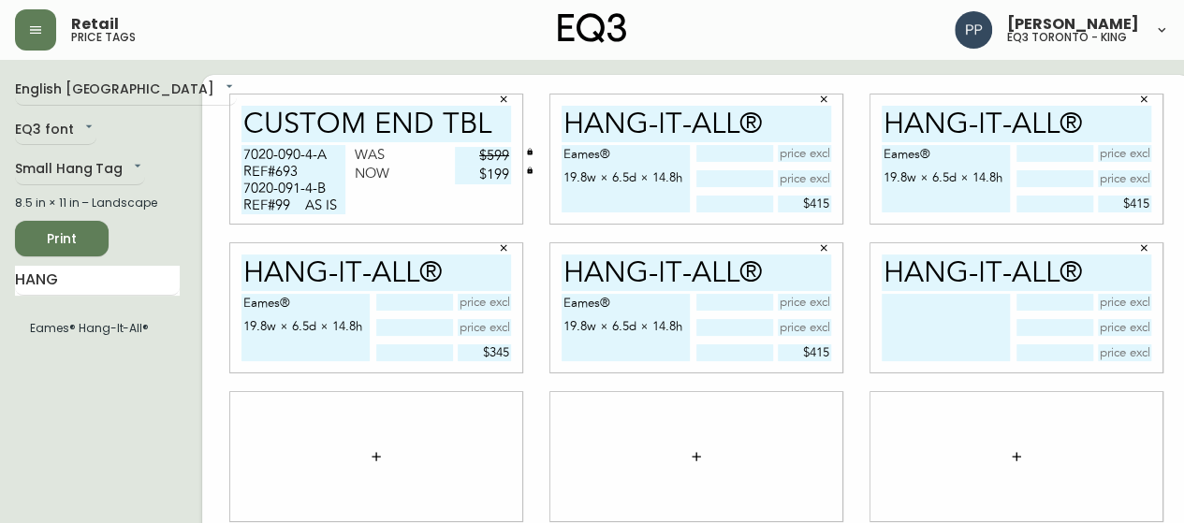
type input "Hang-It-All®"
drag, startPoint x: 861, startPoint y: 153, endPoint x: 983, endPoint y: 190, distance: 127.3
click at [983, 190] on textarea "Eames® 19.8w × 6.5d × 14.8h" at bounding box center [946, 178] width 128 height 67
click at [901, 327] on textarea at bounding box center [946, 327] width 128 height 67
paste textarea "Eames® 19.8w × 6.5d × 14.8h"
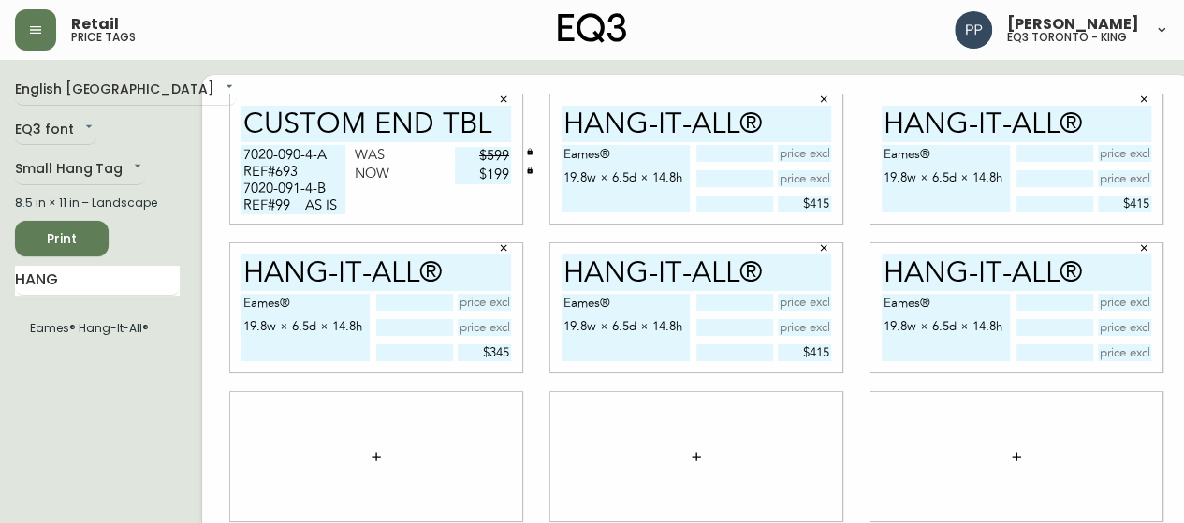
drag, startPoint x: 901, startPoint y: 327, endPoint x: 1044, endPoint y: 278, distance: 151.2
click at [1020, 284] on div "Hang-It-All® Eames® 19.8w × 6.5d × 14.8h" at bounding box center [1016, 307] width 292 height 129
type textarea "Eames® 19.8w × 6.5d × 14.8h"
click at [1104, 354] on input "text" at bounding box center [1125, 352] width 54 height 17
type input "$345"
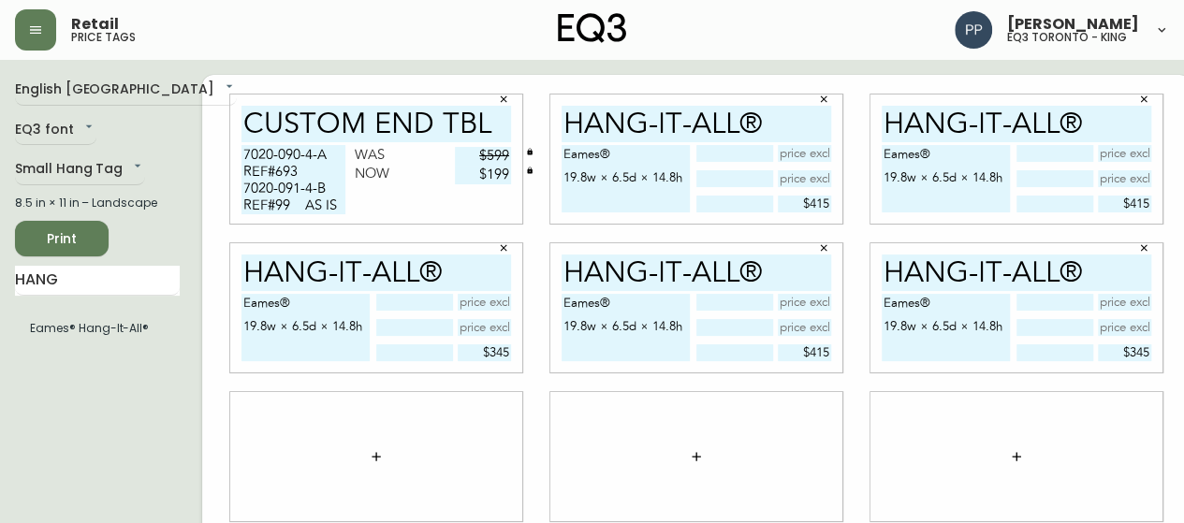
click at [372, 459] on icon "button" at bounding box center [376, 456] width 8 height 8
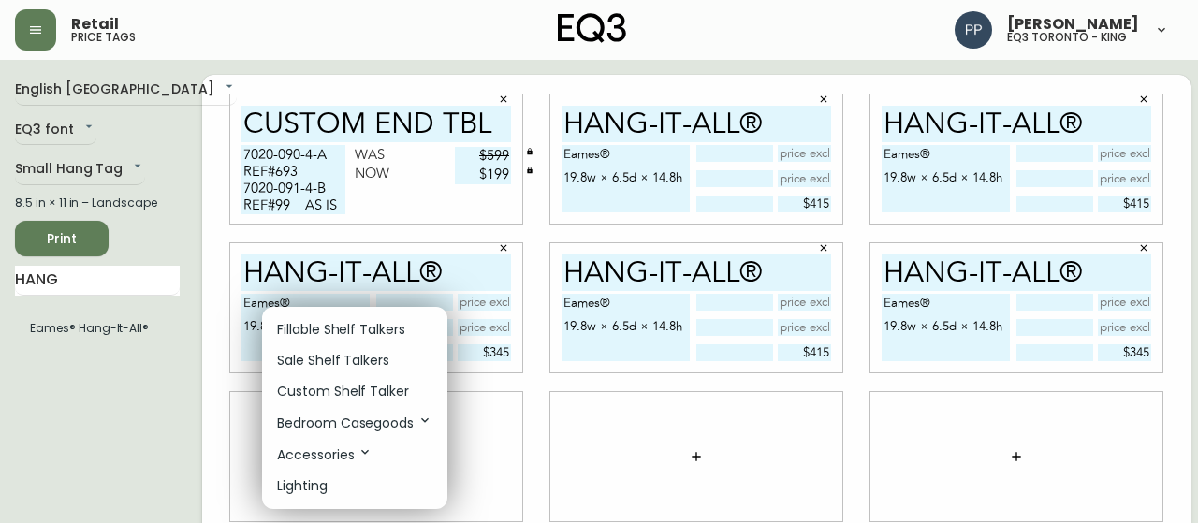
click at [371, 332] on p "Fillable Shelf Talkers" at bounding box center [341, 330] width 128 height 20
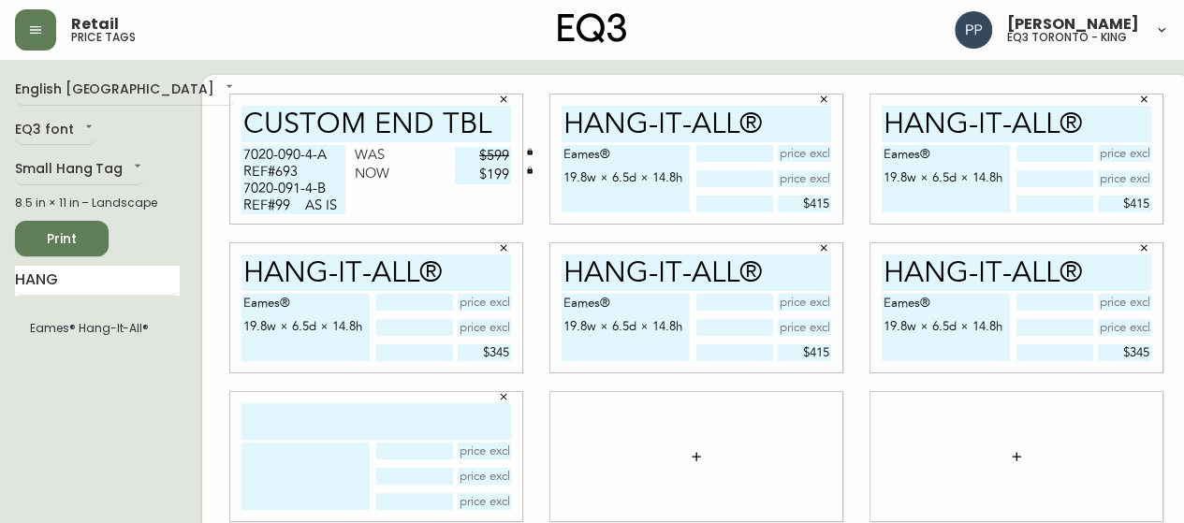
drag, startPoint x: 432, startPoint y: 271, endPoint x: 213, endPoint y: 270, distance: 219.0
click at [230, 270] on div "Hang-It-All® Eames® 19.8w × 6.5d × 14.8h $345" at bounding box center [376, 307] width 292 height 129
click at [305, 424] on input "text" at bounding box center [376, 421] width 270 height 37
paste input "Hang-It-All®"
drag, startPoint x: 300, startPoint y: 428, endPoint x: 264, endPoint y: 423, distance: 36.8
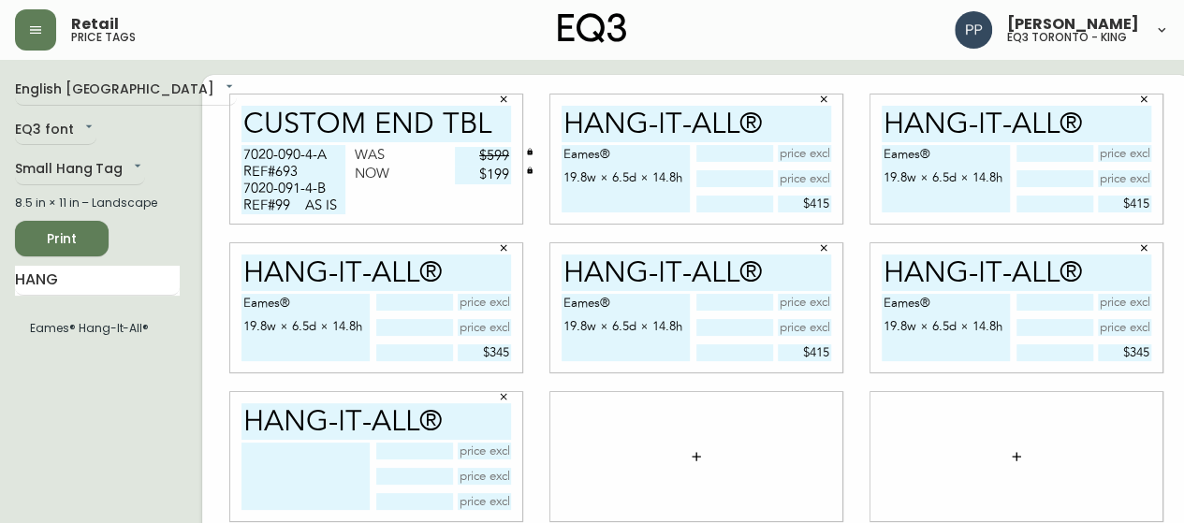
click at [270, 451] on div "Hang-It-All®" at bounding box center [376, 456] width 292 height 129
type input "Hang-It-All®"
drag, startPoint x: 221, startPoint y: 299, endPoint x: 361, endPoint y: 337, distance: 145.3
click at [361, 337] on div "Eames® 19.8w × 6.5d × 14.8h $345" at bounding box center [376, 327] width 270 height 67
click at [299, 475] on textarea at bounding box center [305, 476] width 128 height 67
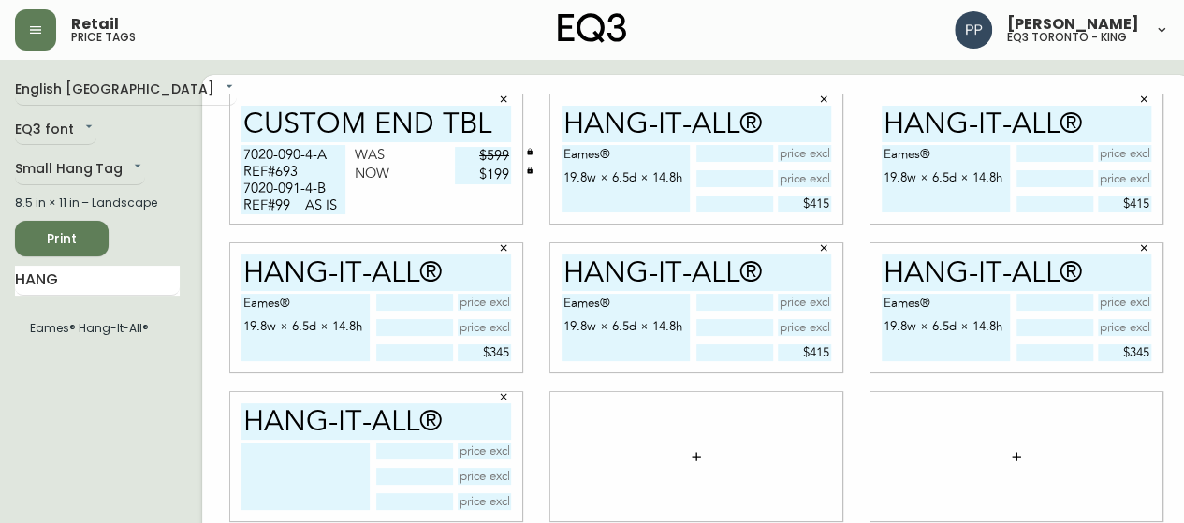
paste textarea "Eames® 19.8w × 6.5d × 14.8h"
click at [299, 475] on textarea "Eames® 19.8w × 6.5d × 14.8h" at bounding box center [305, 476] width 128 height 67
click at [300, 473] on textarea "Eames® 19.8w × 6.5d × 14.8h" at bounding box center [305, 476] width 128 height 67
type textarea "Eames® 19.8w × 6.5d × 14.8h"
click at [466, 504] on input "text" at bounding box center [485, 501] width 54 height 17
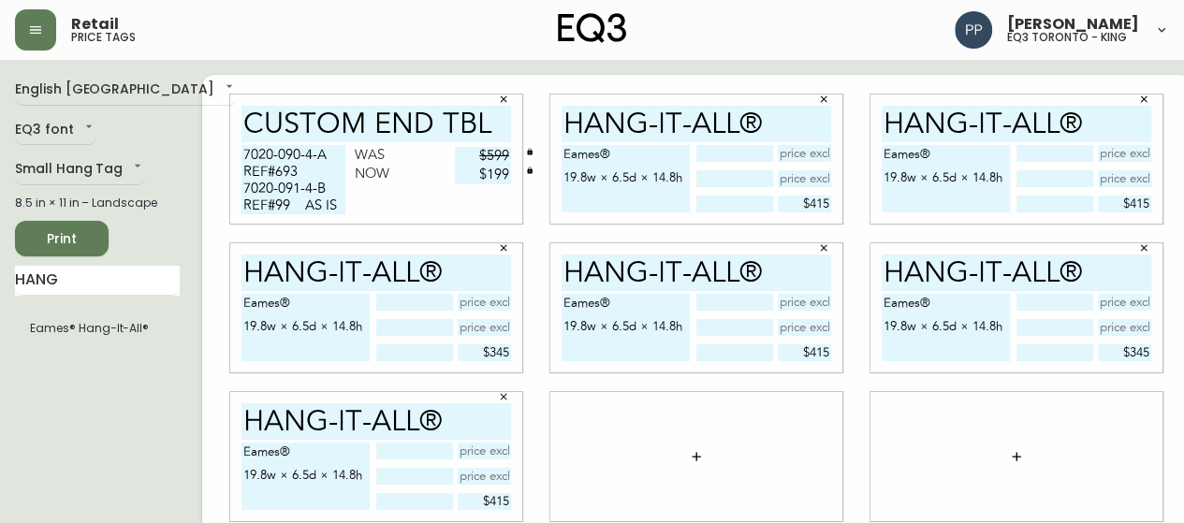
type input "$415"
click at [84, 237] on span "Print" at bounding box center [62, 238] width 64 height 23
click at [112, 177] on body "Retail price tags [PERSON_NAME] eq3 [GEOGRAPHIC_DATA] - king English [GEOGRAPHI…" at bounding box center [592, 419] width 1184 height 839
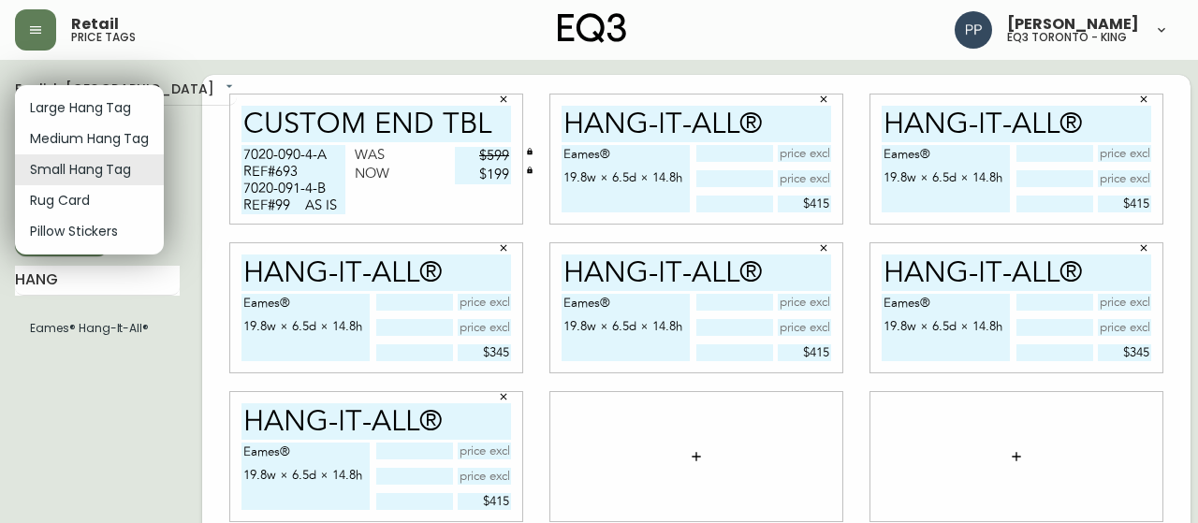
click at [28, 27] on div at bounding box center [599, 261] width 1198 height 523
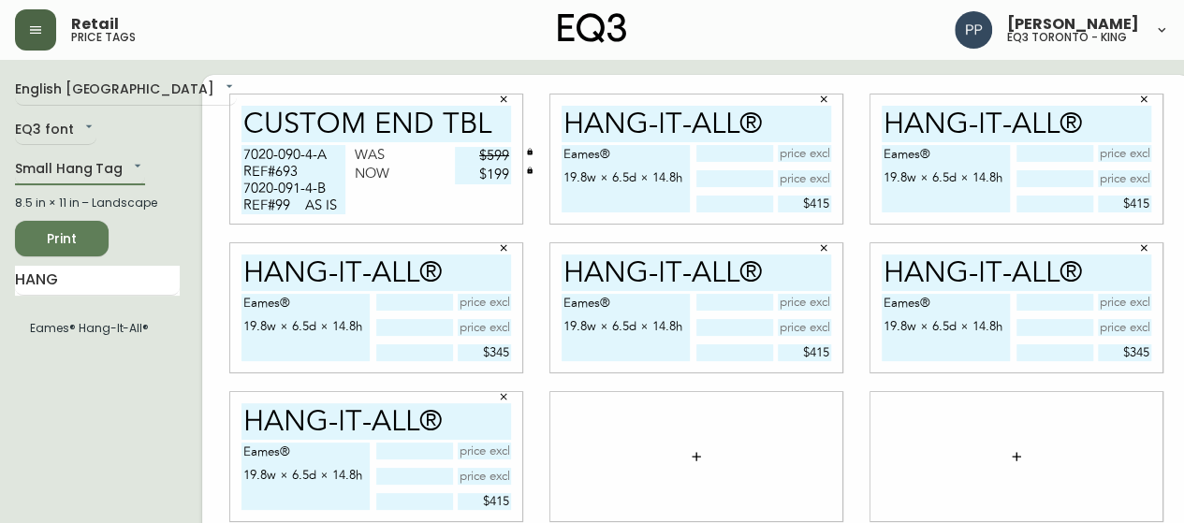
click at [36, 30] on icon "button" at bounding box center [35, 29] width 11 height 7
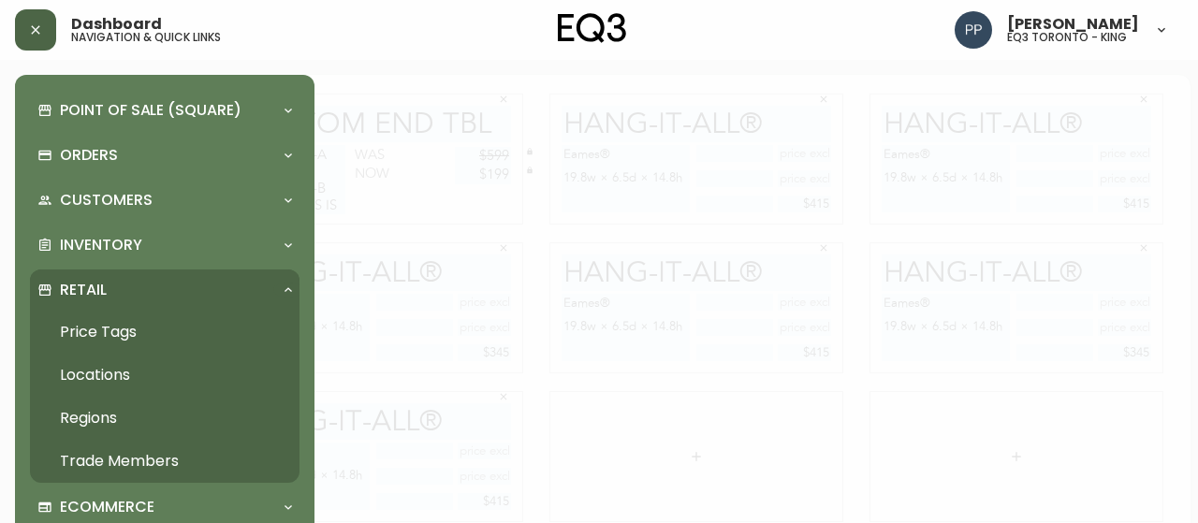
click at [472, 37] on div "Dashboard navigation & quick links [PERSON_NAME] eq3 toronto - king" at bounding box center [592, 30] width 1154 height 60
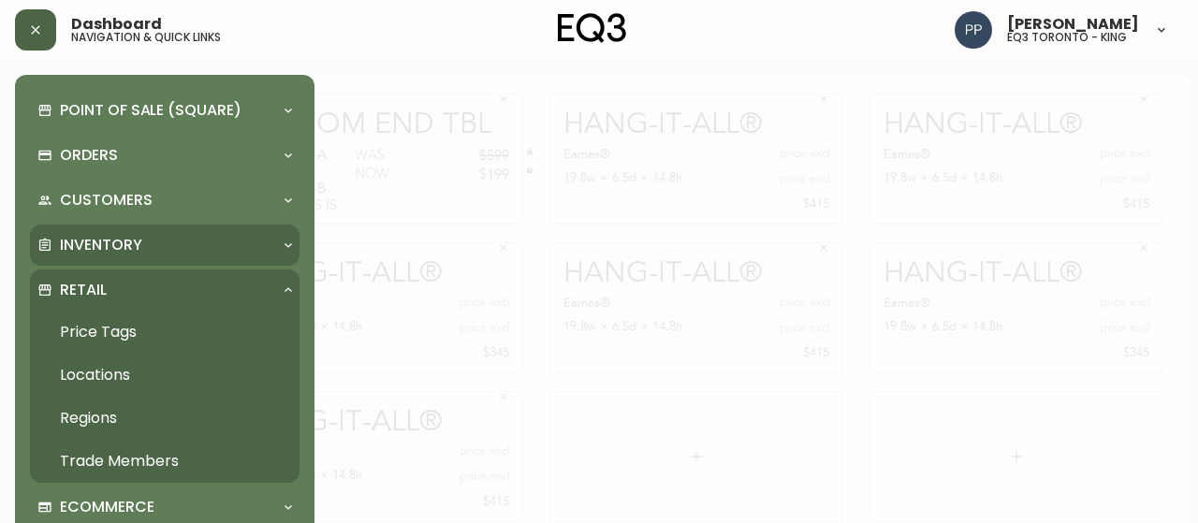
click at [137, 239] on p "Inventory" at bounding box center [101, 245] width 82 height 21
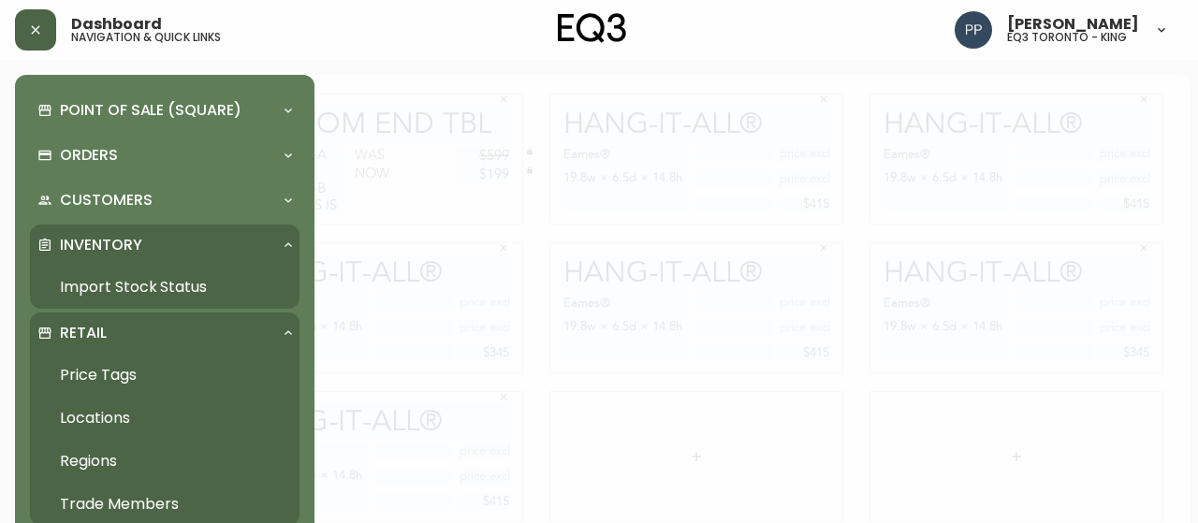
click at [104, 329] on p "Retail" at bounding box center [83, 333] width 47 height 21
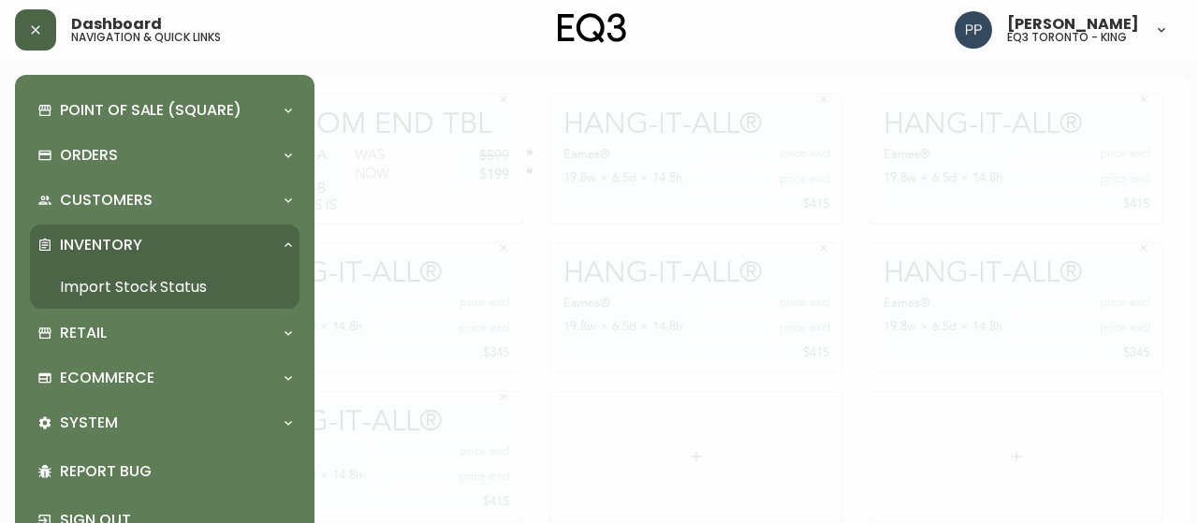
click at [198, 281] on link "Import Stock Status" at bounding box center [165, 287] width 270 height 43
